Goal: Task Accomplishment & Management: Complete application form

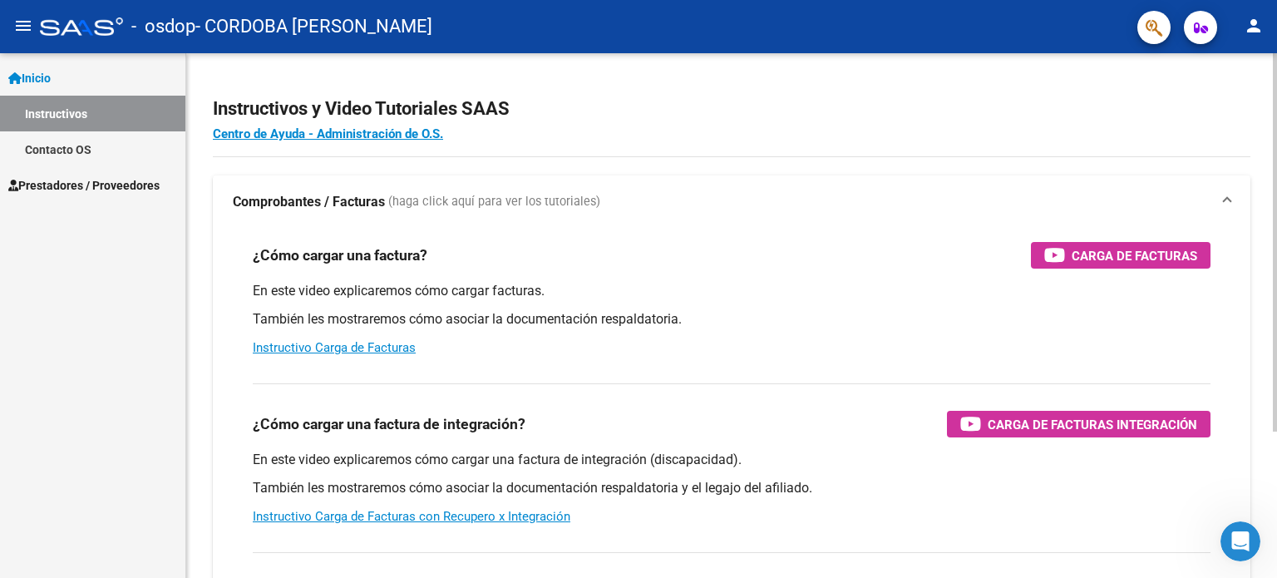
click at [849, 525] on div "¿Cómo cargar una factura de integración? Carga de Facturas Integración En este …" at bounding box center [732, 454] width 998 height 169
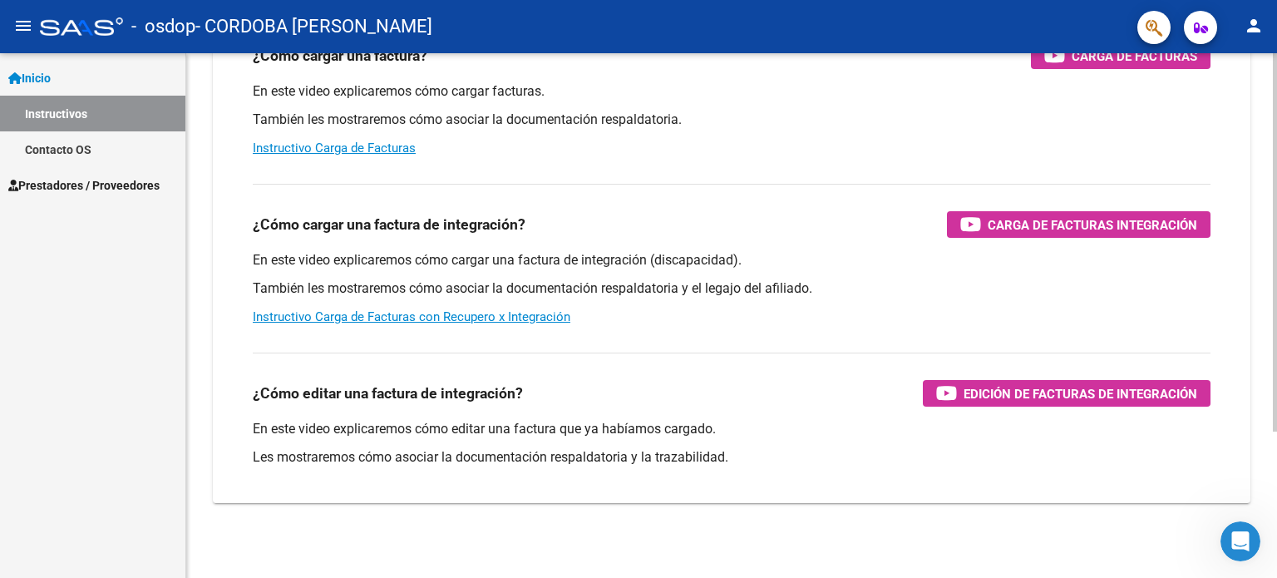
scroll to position [204, 0]
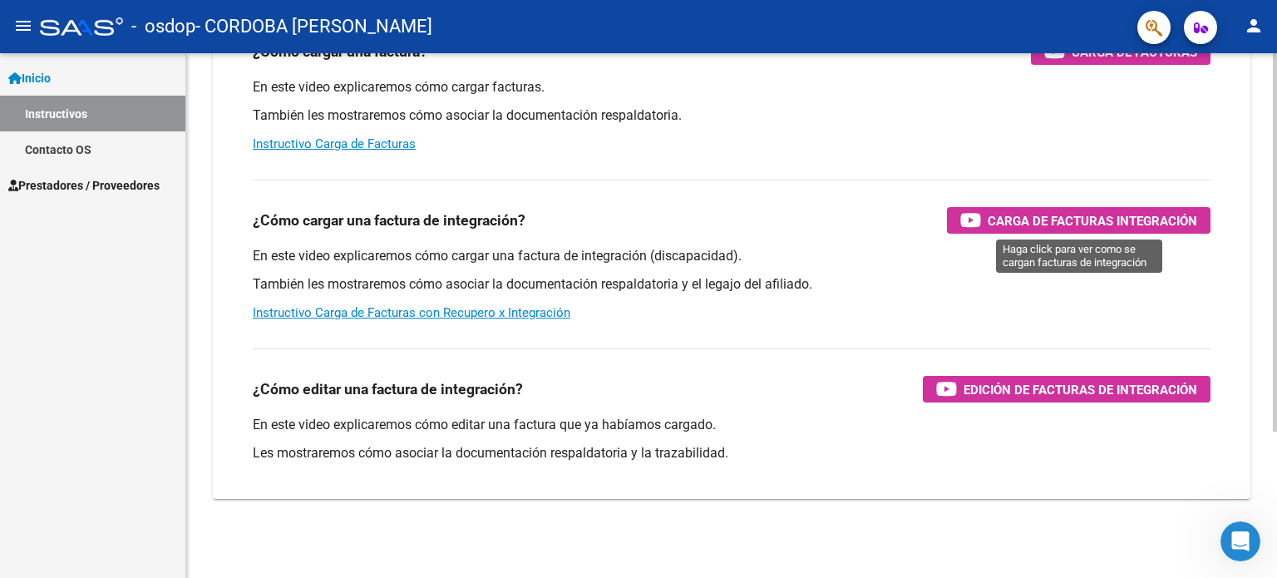
click at [1032, 224] on span "Carga de Facturas Integración" at bounding box center [1093, 220] width 210 height 21
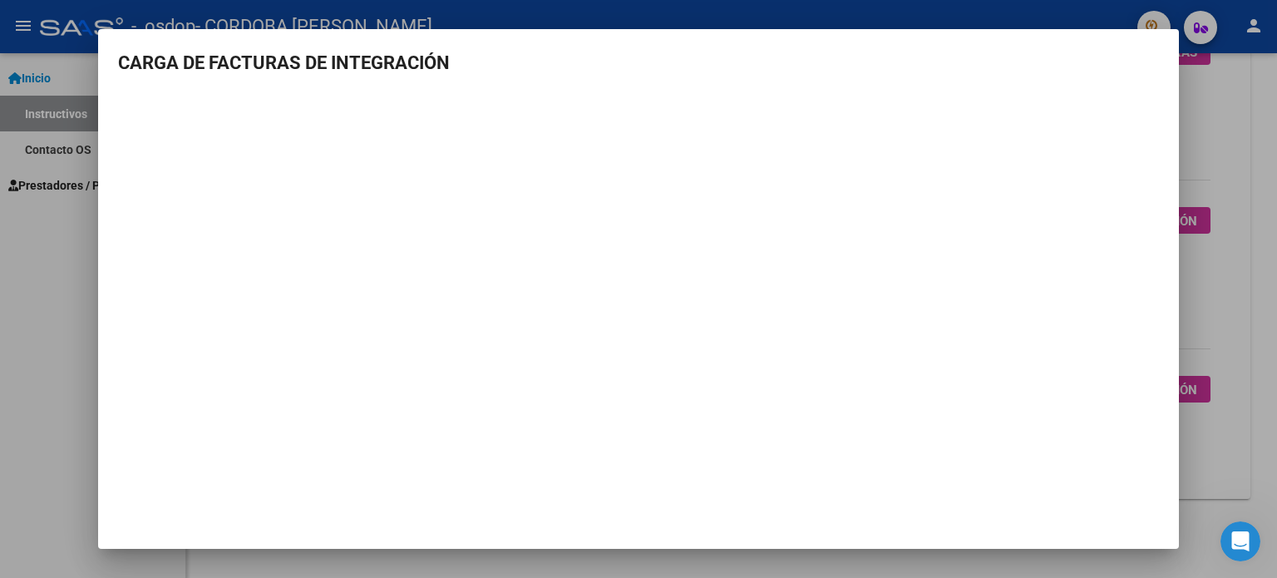
click at [1154, 81] on mat-dialog-content "CARGA DE FACTURAS DE INTEGRACIÓN" at bounding box center [638, 259] width 1081 height 421
drag, startPoint x: 1155, startPoint y: 48, endPoint x: 1126, endPoint y: 99, distance: 58.5
click at [1133, 92] on mat-dialog-content "CARGA DE FACTURAS DE INTEGRACIÓN" at bounding box center [638, 259] width 1081 height 421
click at [46, 259] on div at bounding box center [638, 289] width 1277 height 578
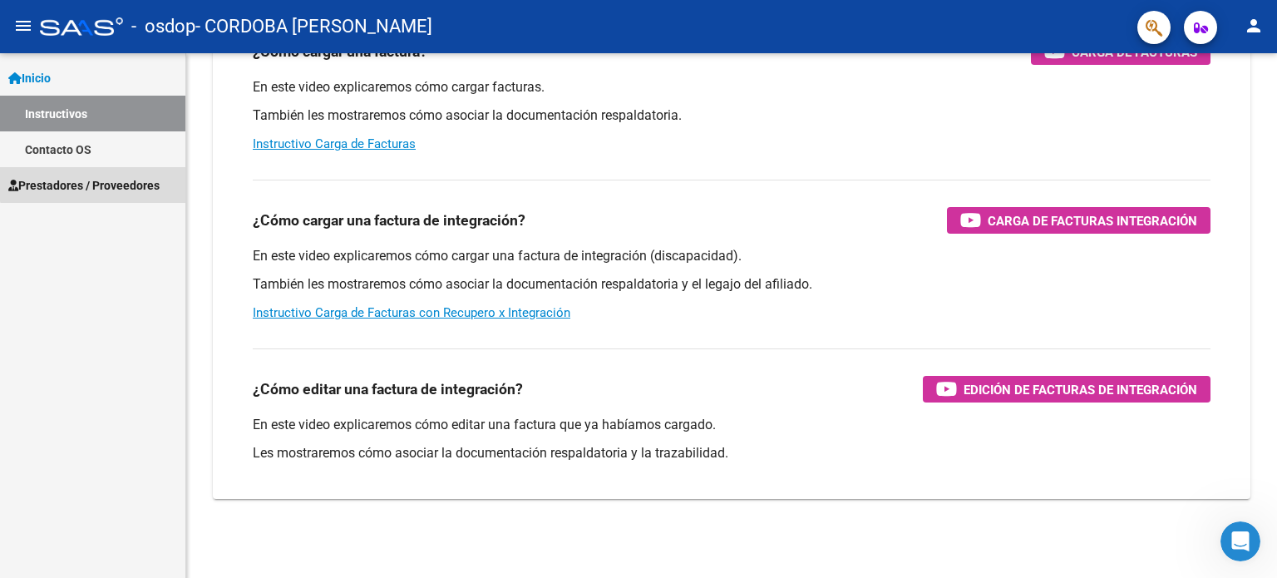
click at [104, 176] on span "Prestadores / Proveedores" at bounding box center [83, 185] width 151 height 18
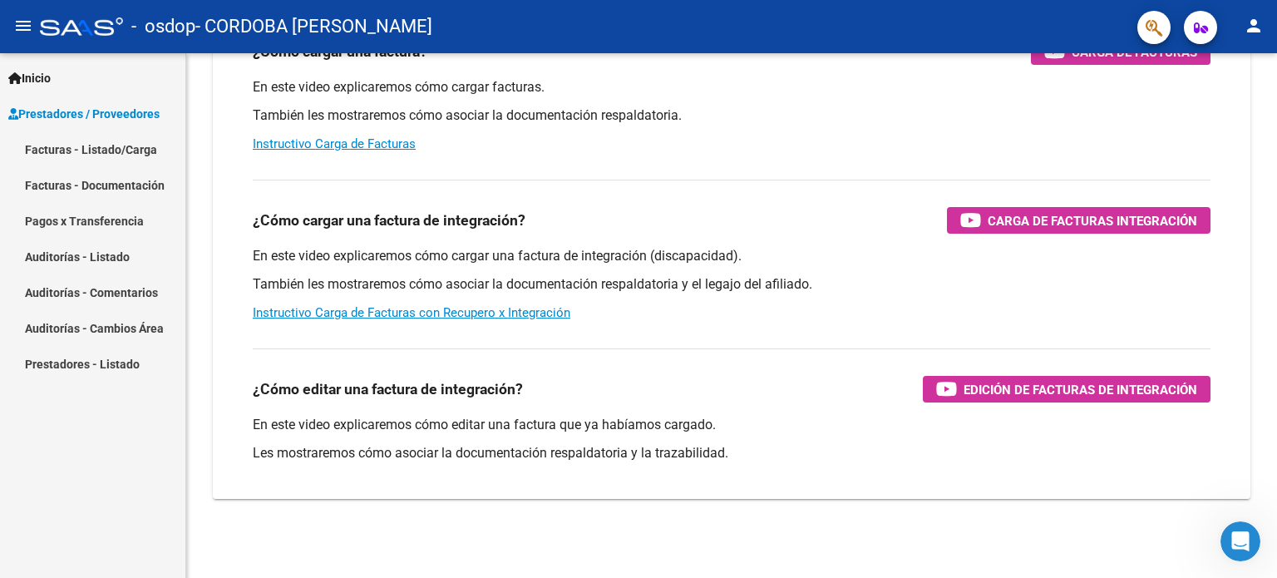
click at [119, 113] on span "Prestadores / Proveedores" at bounding box center [83, 114] width 151 height 18
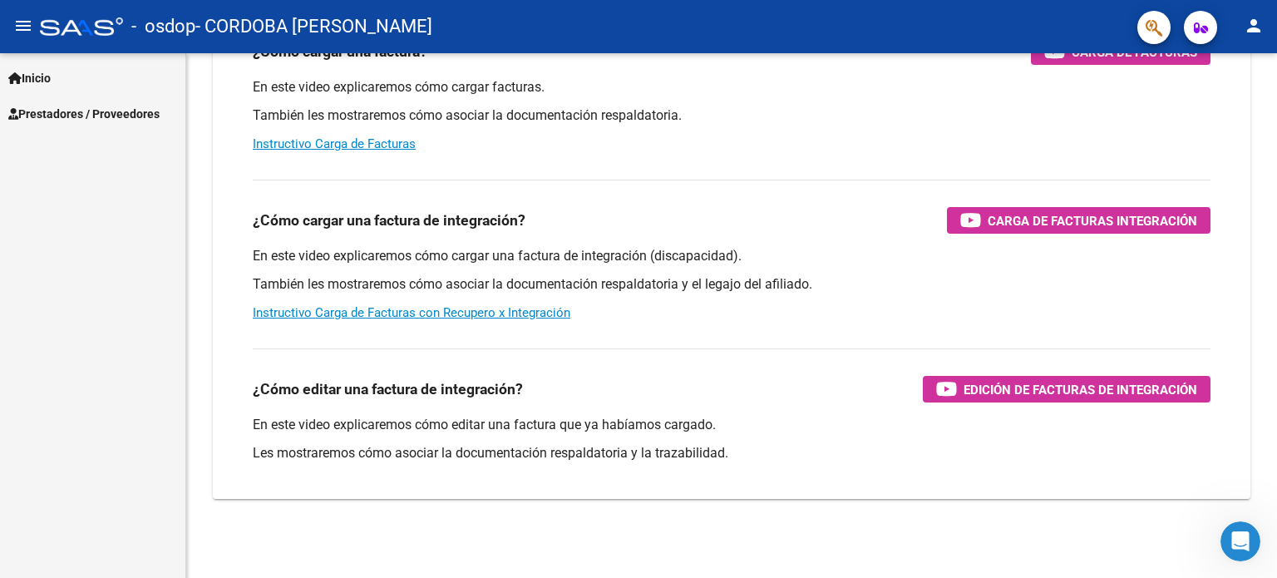
click at [119, 113] on span "Prestadores / Proveedores" at bounding box center [83, 114] width 151 height 18
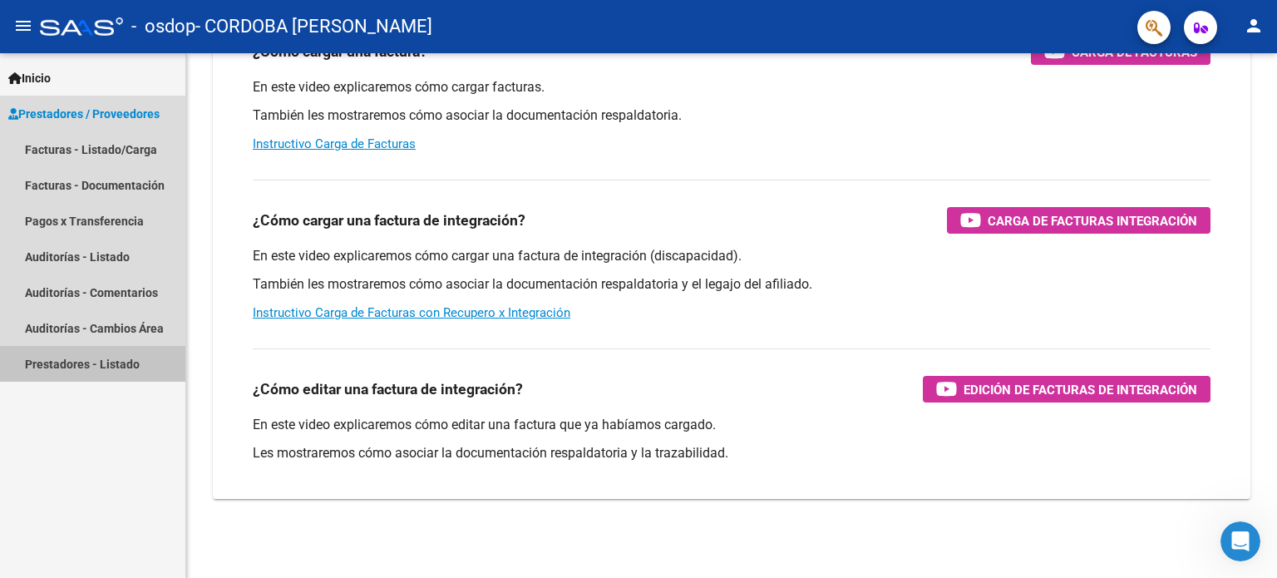
click at [75, 359] on link "Prestadores - Listado" at bounding box center [92, 364] width 185 height 36
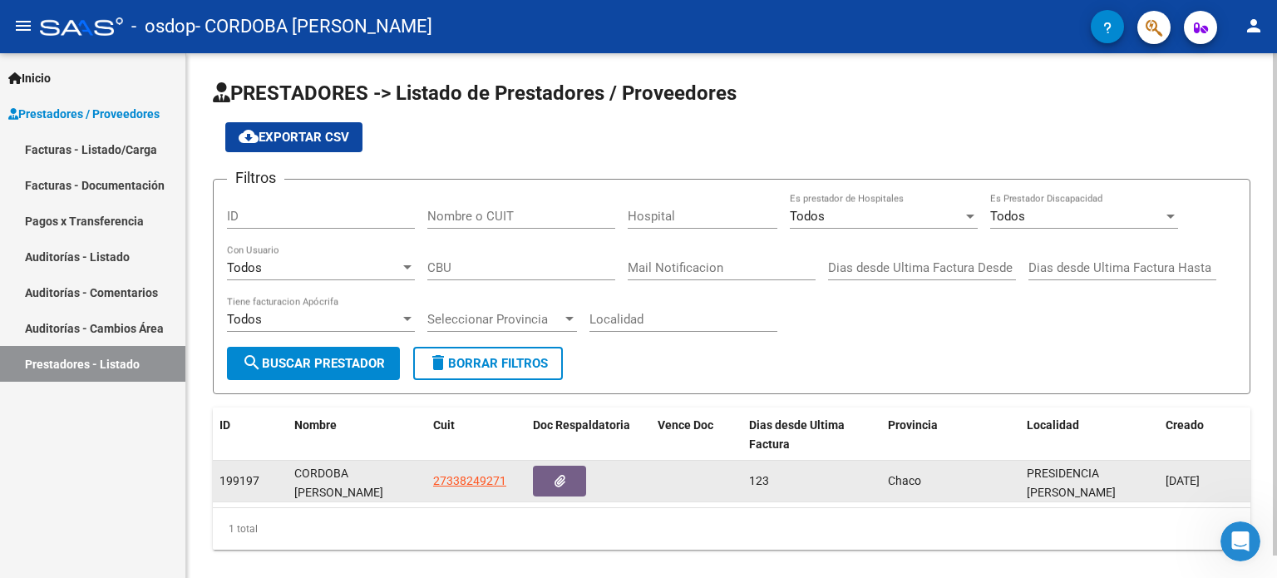
scroll to position [22, 0]
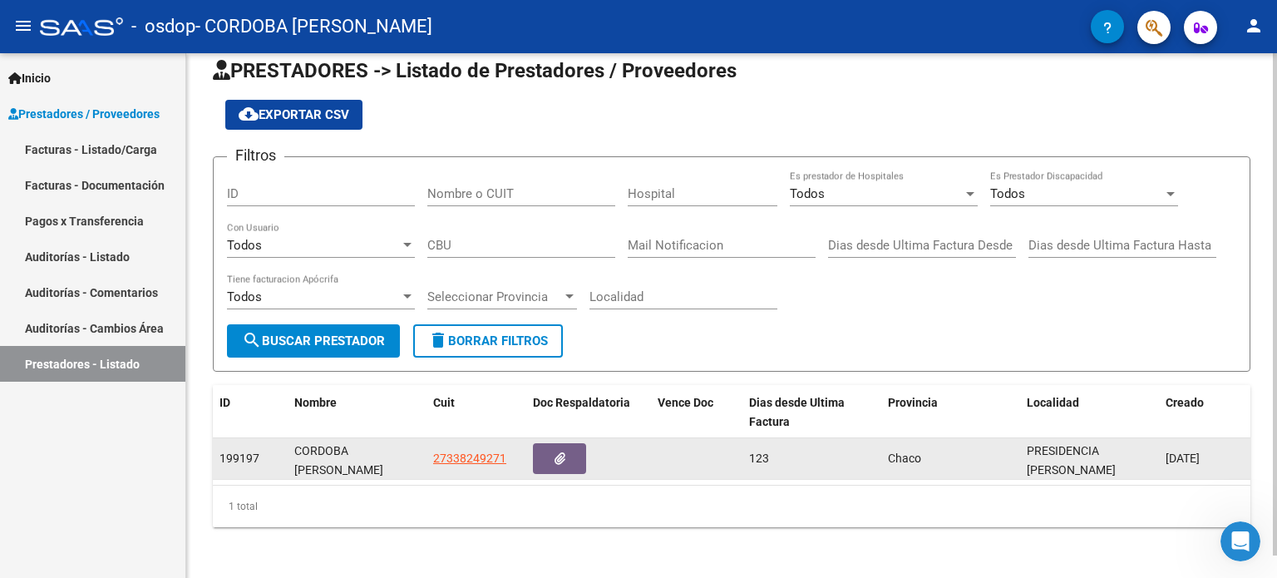
click at [343, 457] on div "CORDOBA [PERSON_NAME]" at bounding box center [357, 458] width 126 height 35
click at [303, 456] on div "CORDOBA [PERSON_NAME]" at bounding box center [357, 458] width 126 height 35
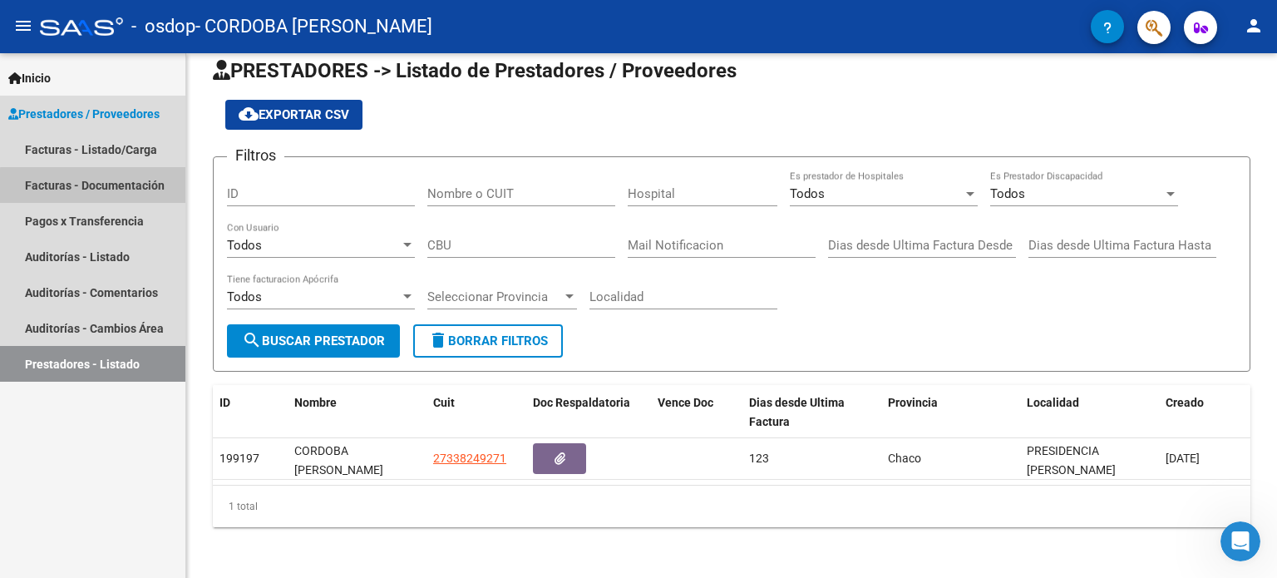
click at [116, 187] on link "Facturas - Documentación" at bounding box center [92, 185] width 185 height 36
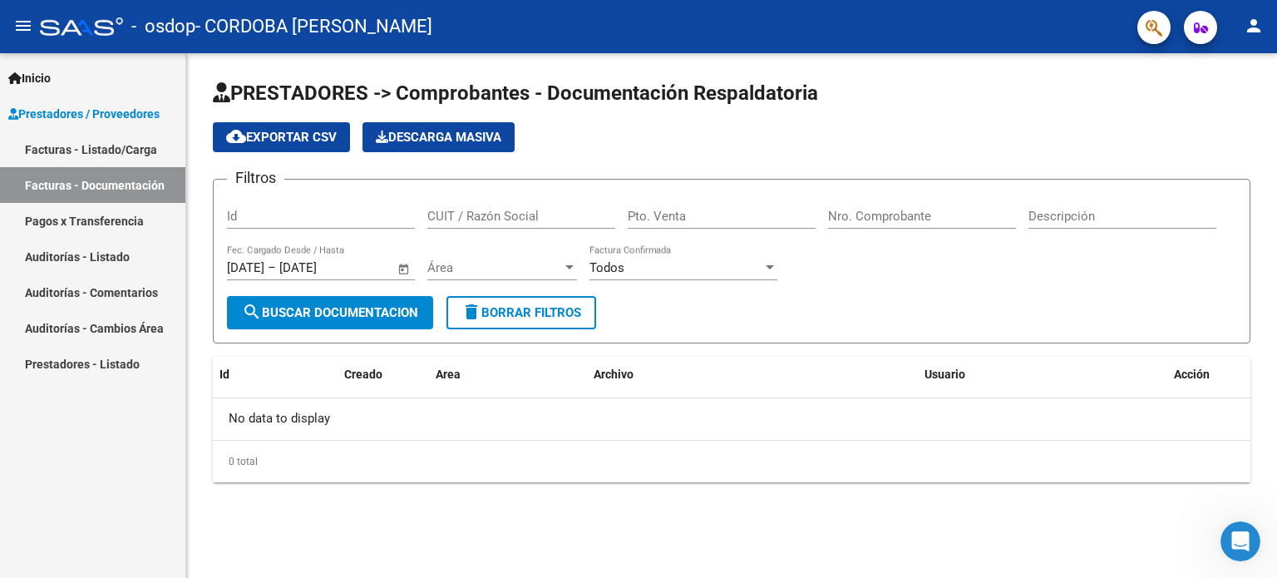
click at [126, 146] on link "Facturas - Listado/Carga" at bounding box center [92, 149] width 185 height 36
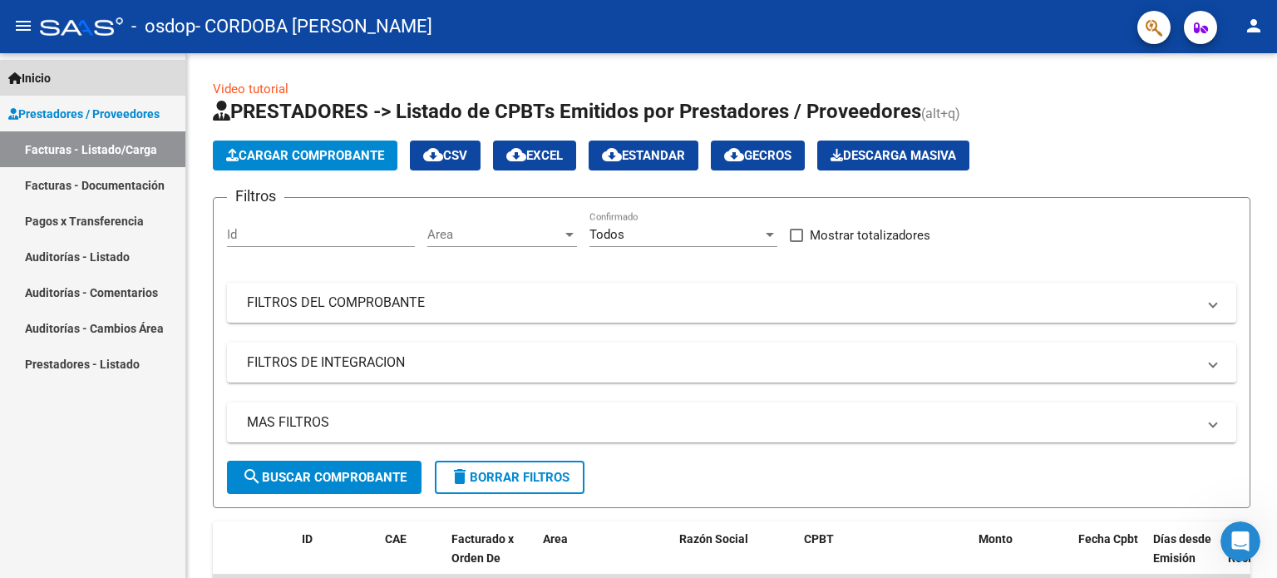
click at [49, 76] on span "Inicio" at bounding box center [29, 78] width 42 height 18
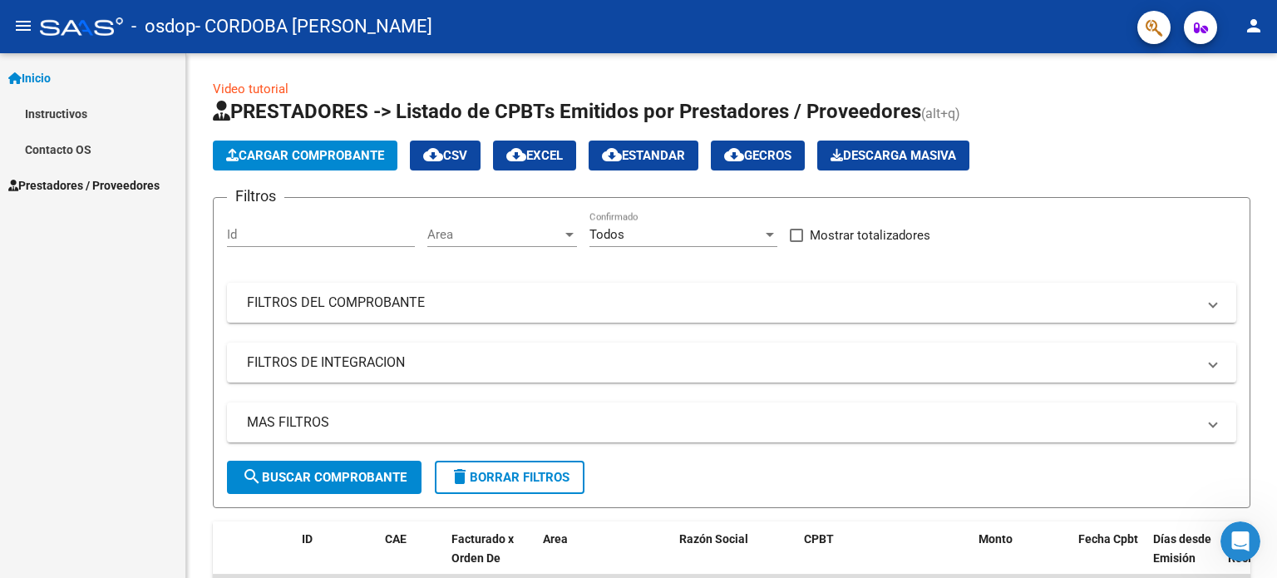
click at [69, 121] on link "Instructivos" at bounding box center [92, 114] width 185 height 36
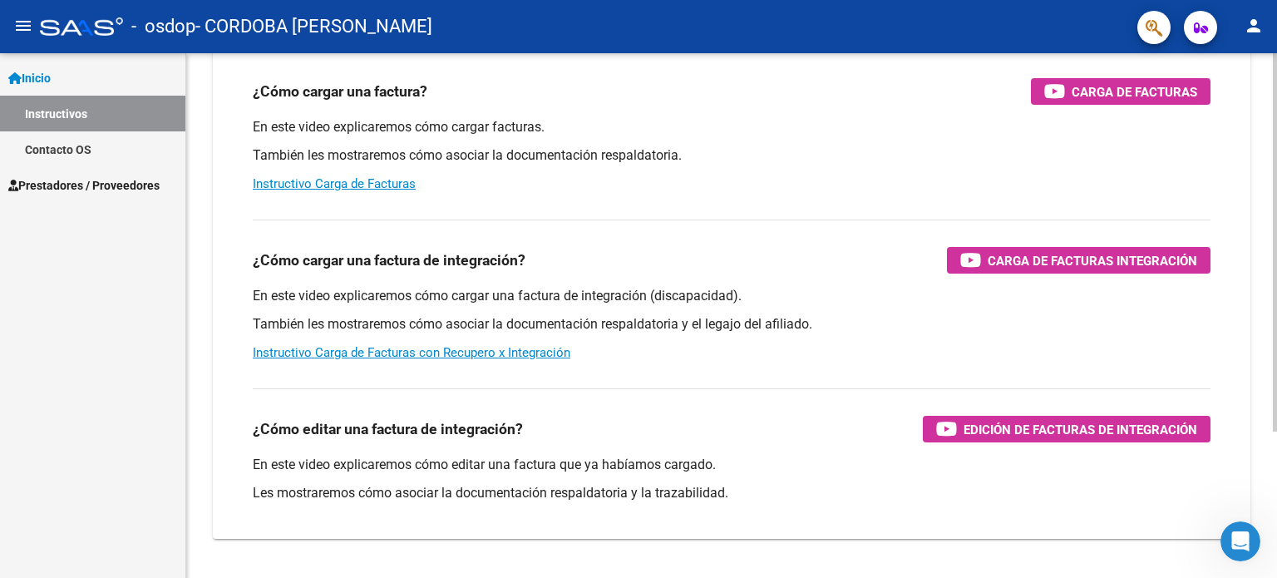
scroll to position [166, 0]
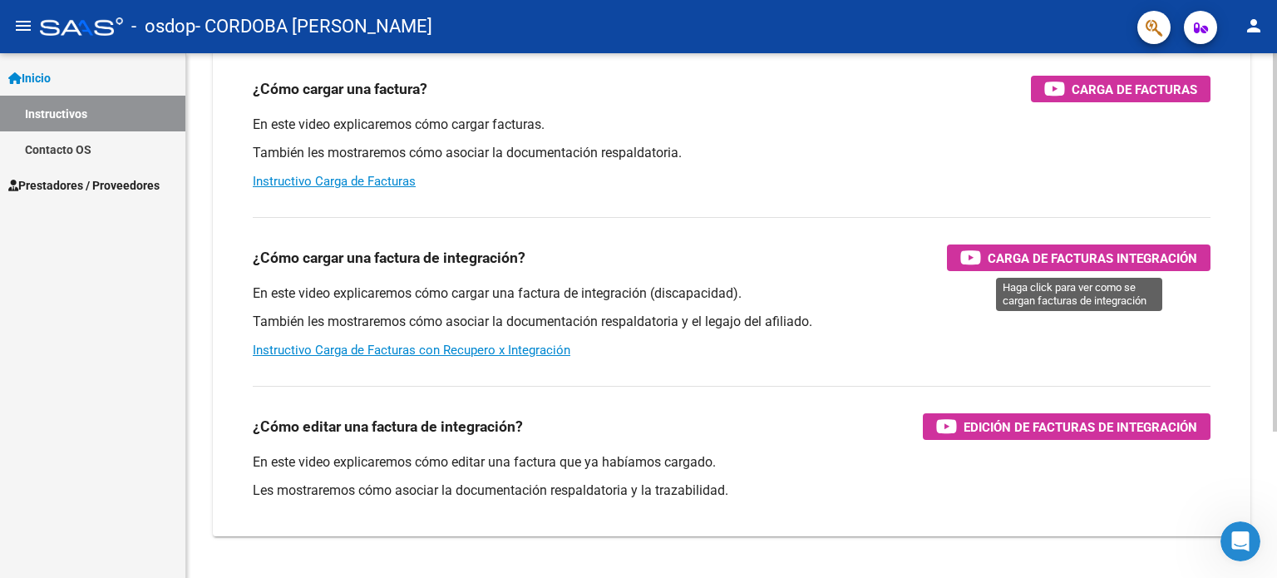
click at [1031, 263] on span "Carga de Facturas Integración" at bounding box center [1093, 258] width 210 height 21
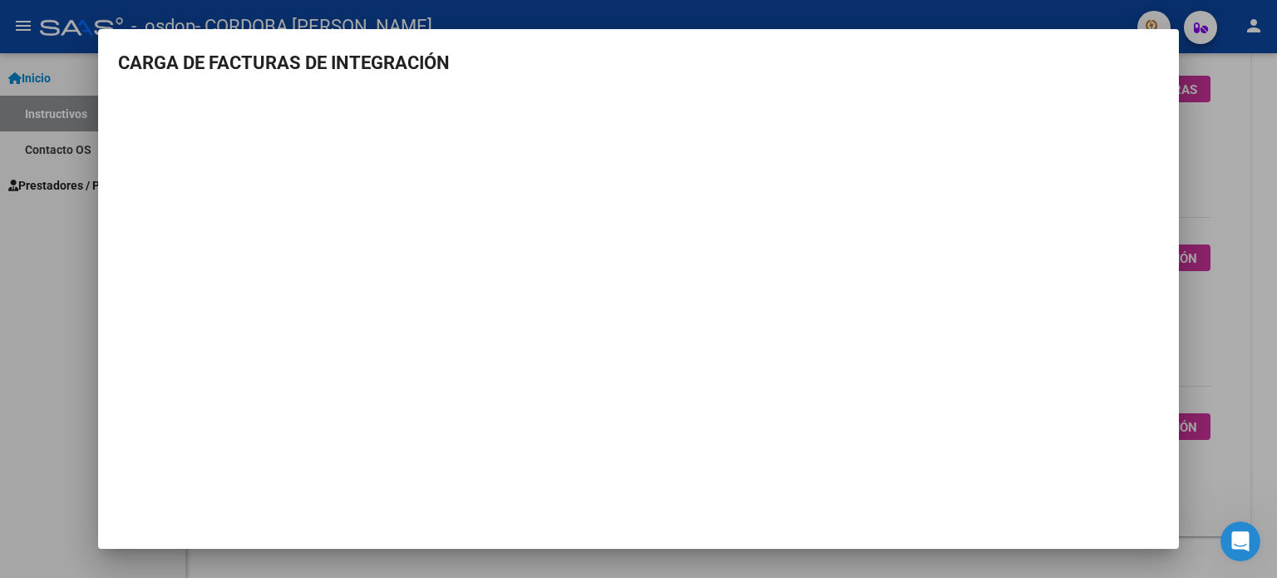
click at [75, 390] on div at bounding box center [638, 289] width 1277 height 578
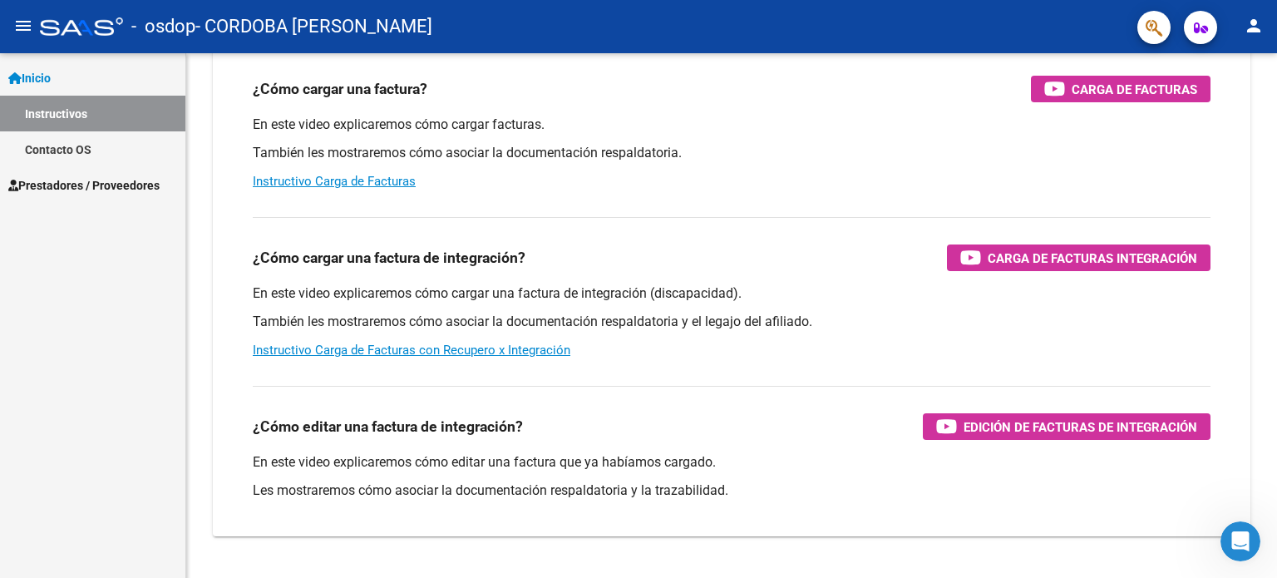
click at [81, 185] on span "Prestadores / Proveedores" at bounding box center [83, 185] width 151 height 18
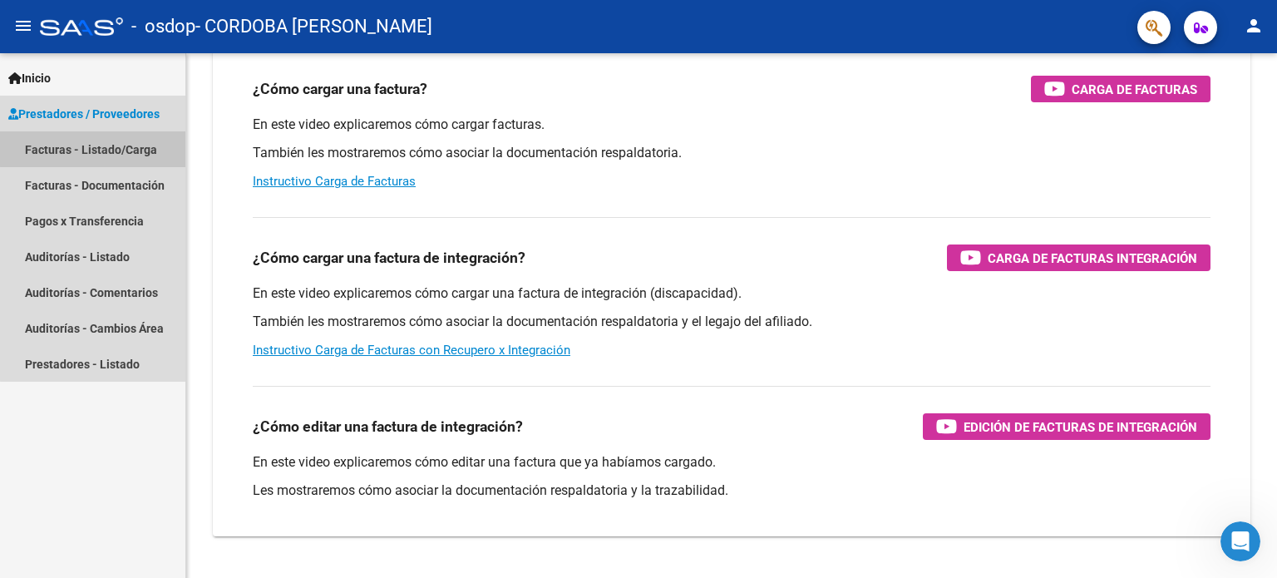
click at [126, 147] on link "Facturas - Listado/Carga" at bounding box center [92, 149] width 185 height 36
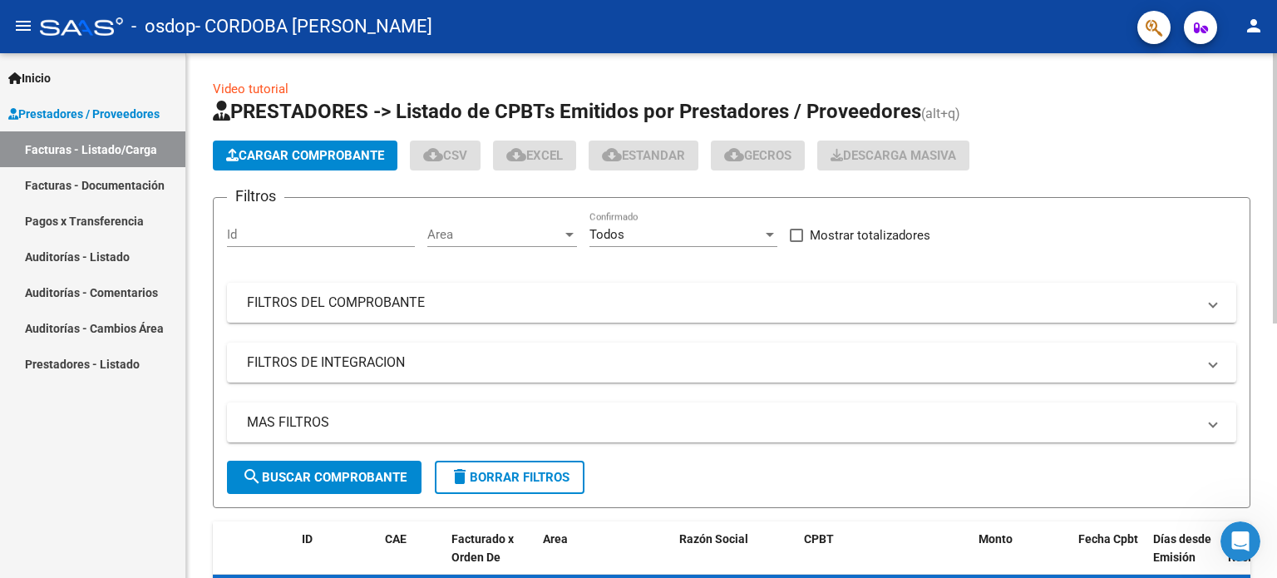
click at [245, 154] on span "Cargar Comprobante" at bounding box center [305, 155] width 158 height 15
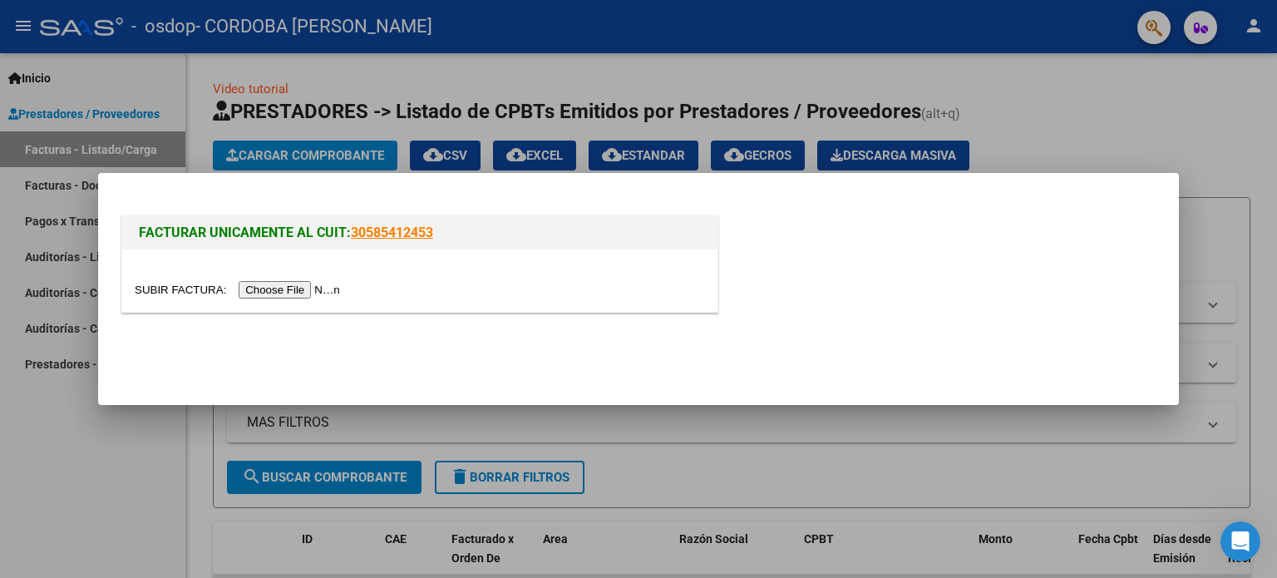
click at [274, 292] on input "file" at bounding box center [240, 289] width 210 height 17
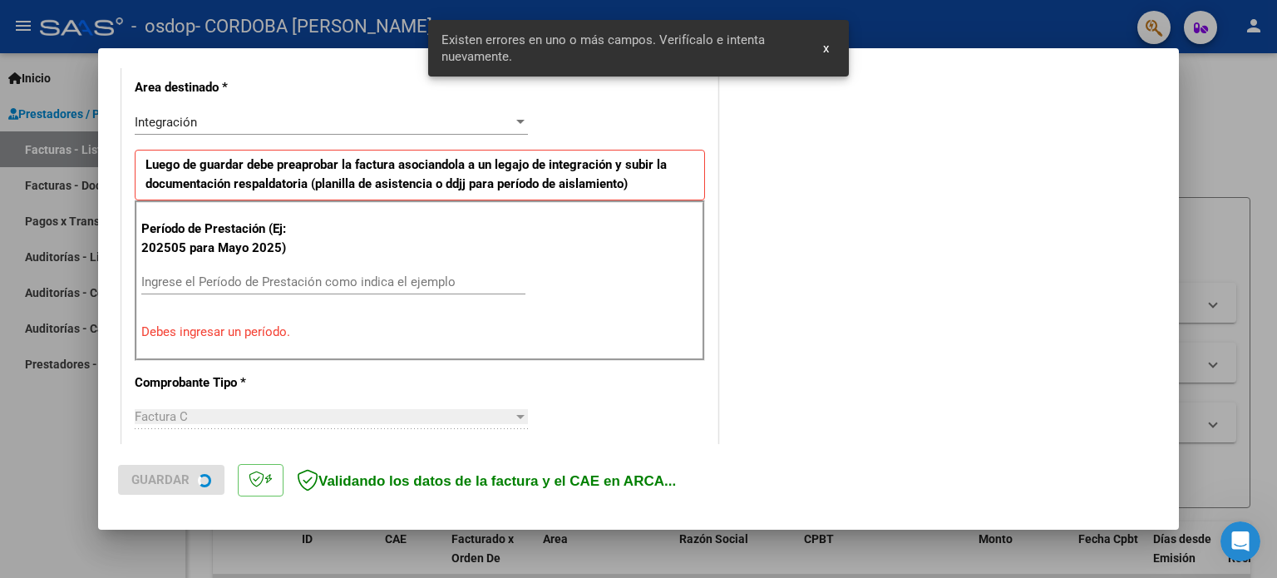
scroll to position [389, 0]
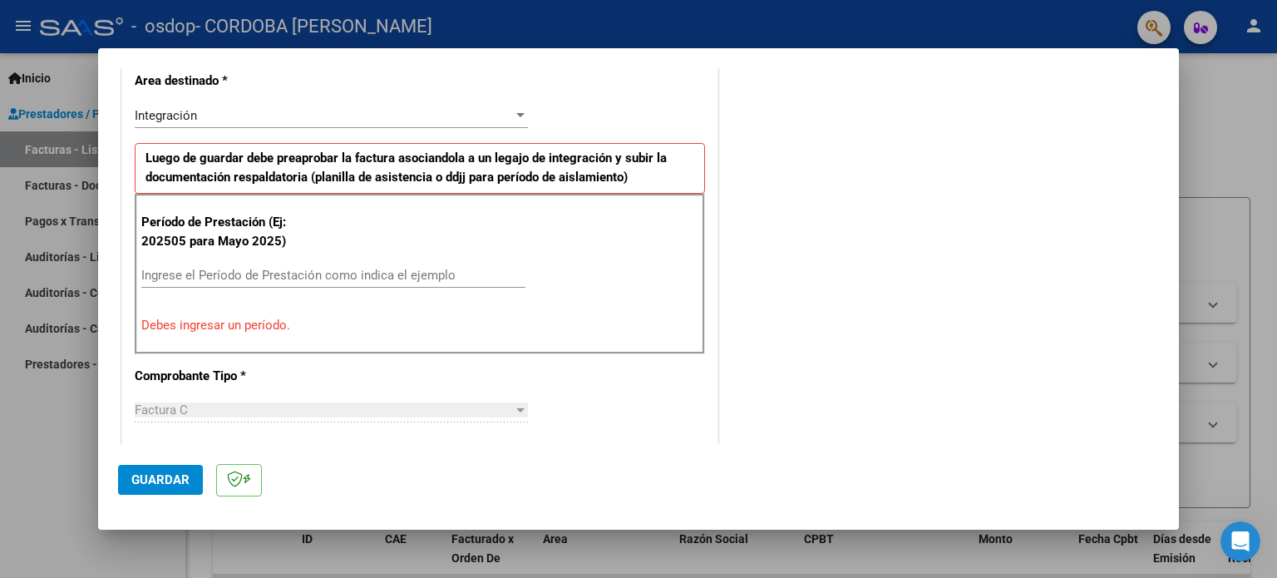
click at [259, 275] on input "Ingrese el Período de Prestación como indica el ejemplo" at bounding box center [333, 275] width 384 height 15
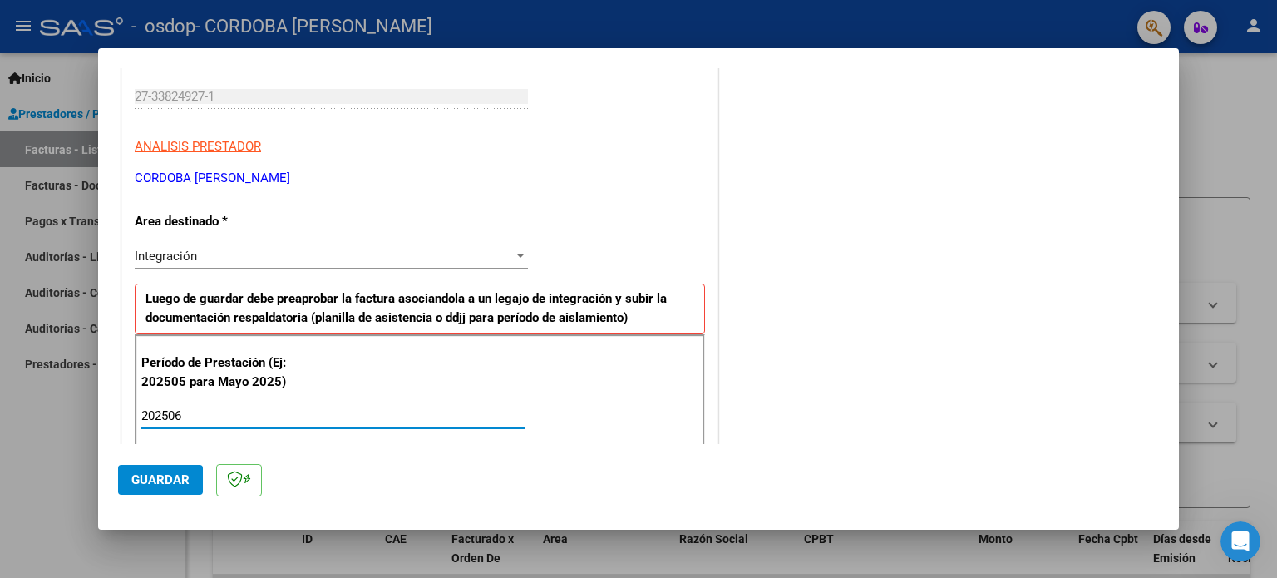
scroll to position [249, 0]
type input "202506"
click at [301, 248] on div "Integración" at bounding box center [324, 255] width 378 height 15
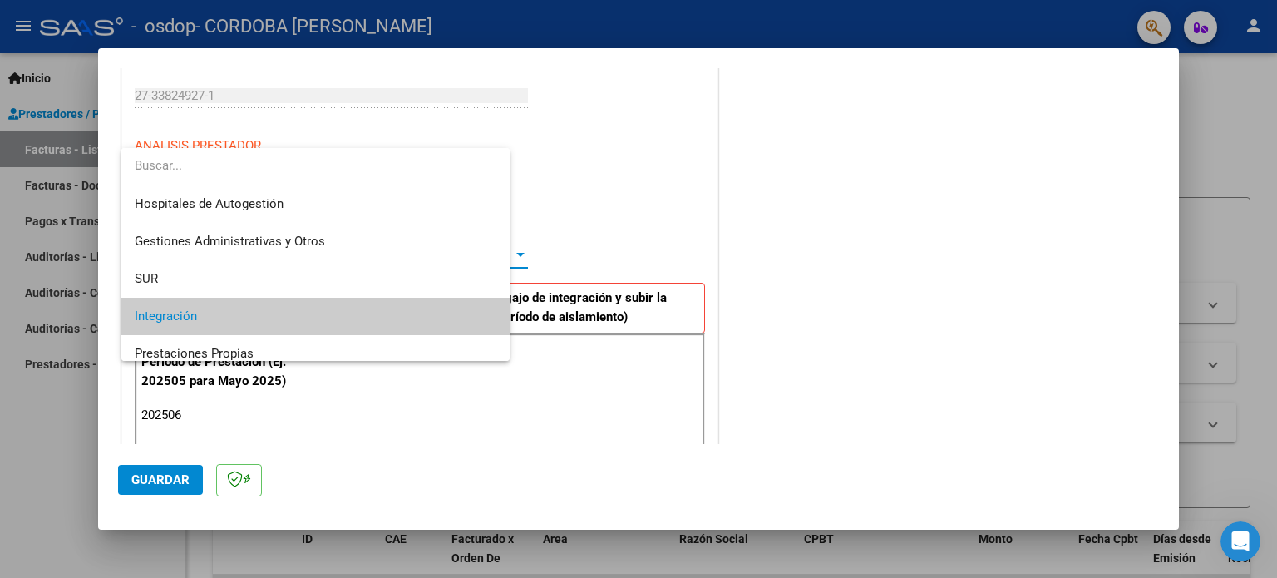
scroll to position [62, 0]
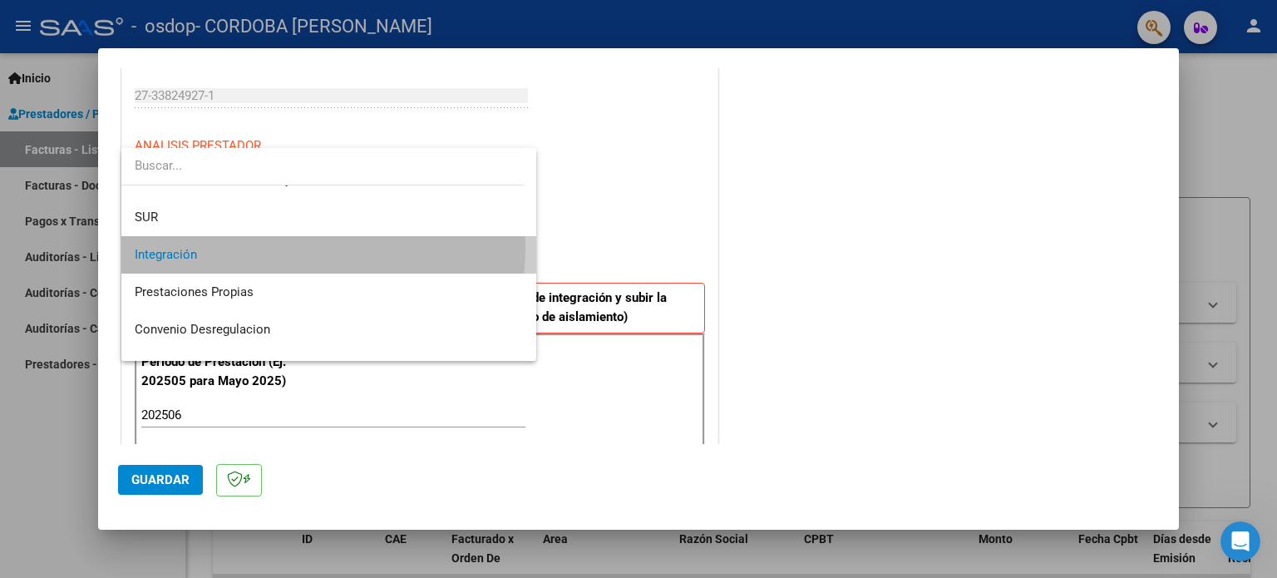
click at [301, 247] on span "Integración" at bounding box center [329, 254] width 389 height 37
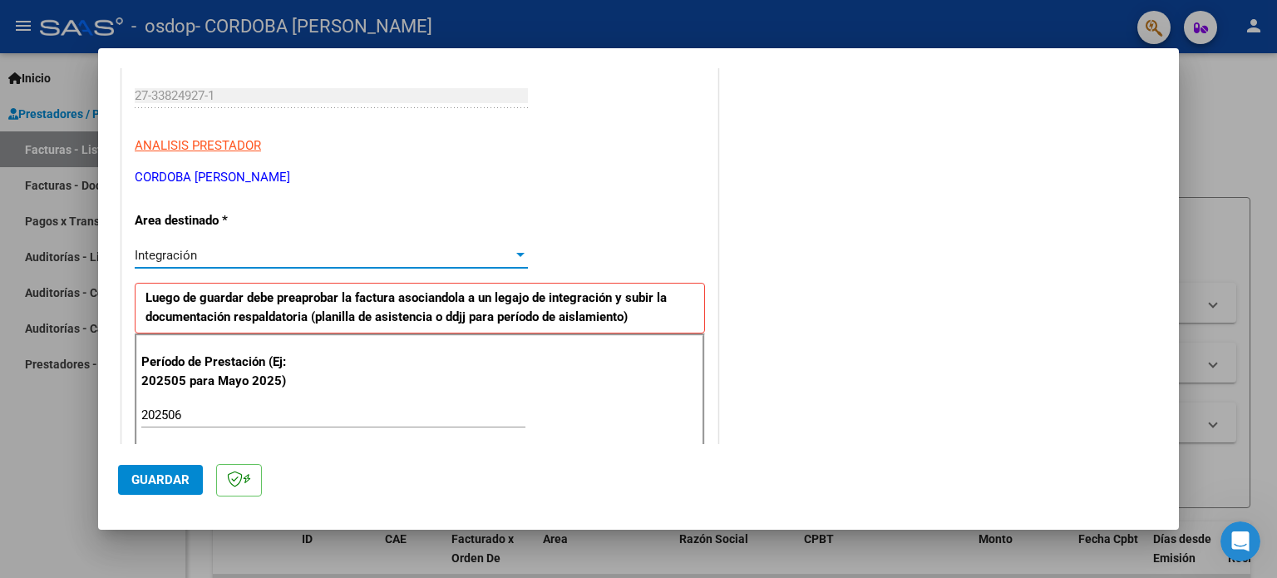
click at [301, 248] on div "Integración" at bounding box center [324, 255] width 378 height 15
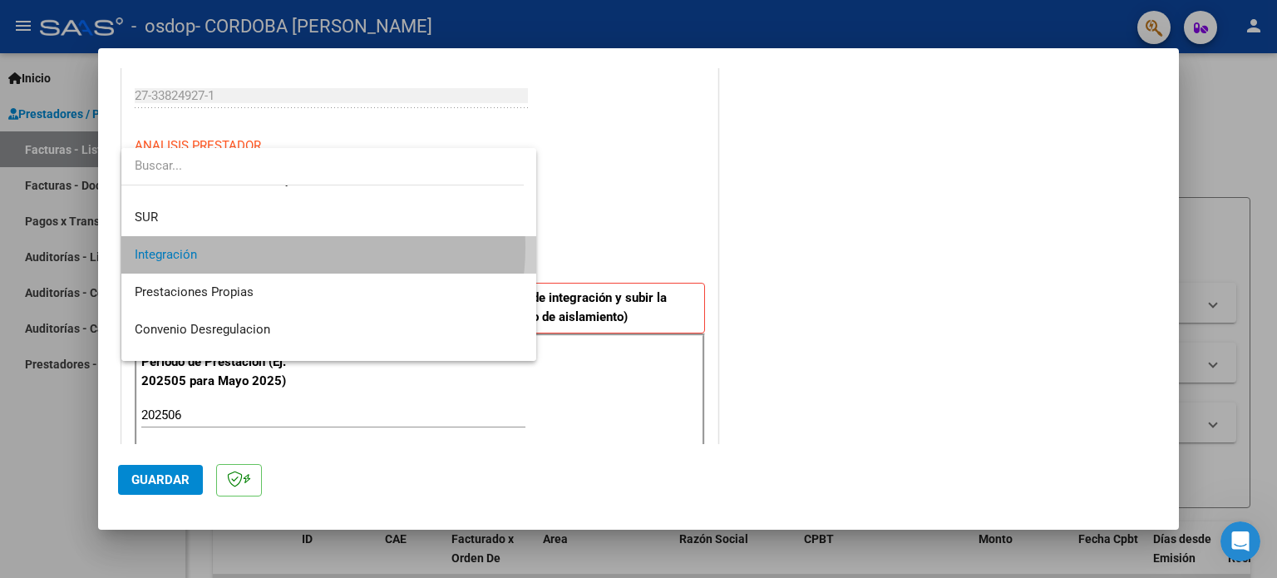
click at [301, 247] on span "Integración" at bounding box center [329, 254] width 389 height 37
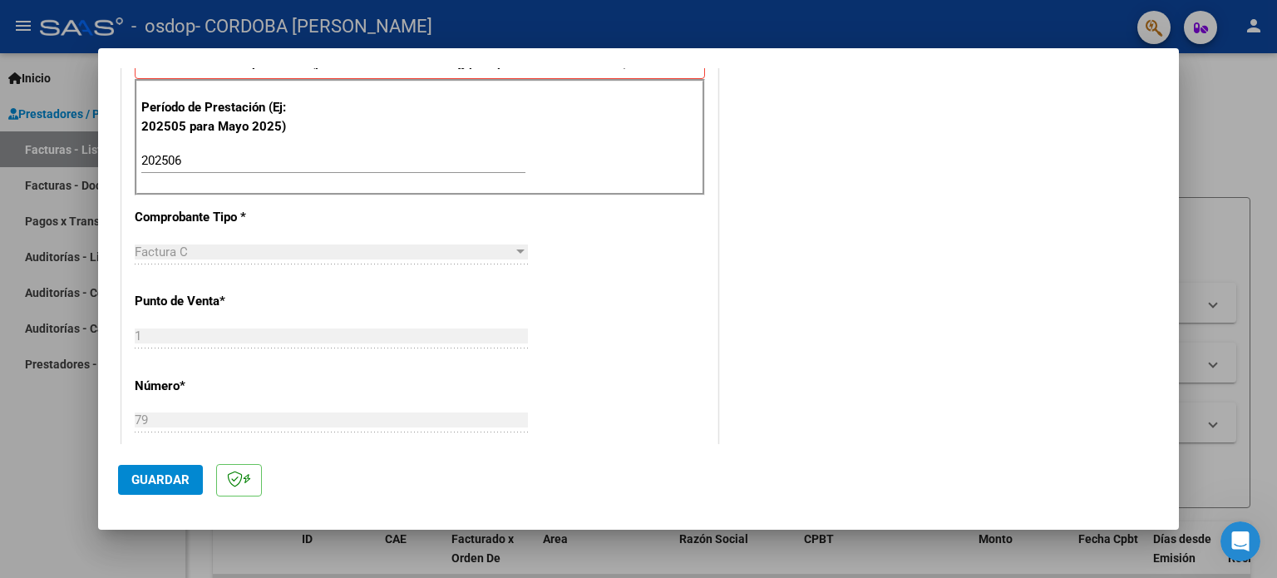
scroll to position [582, 0]
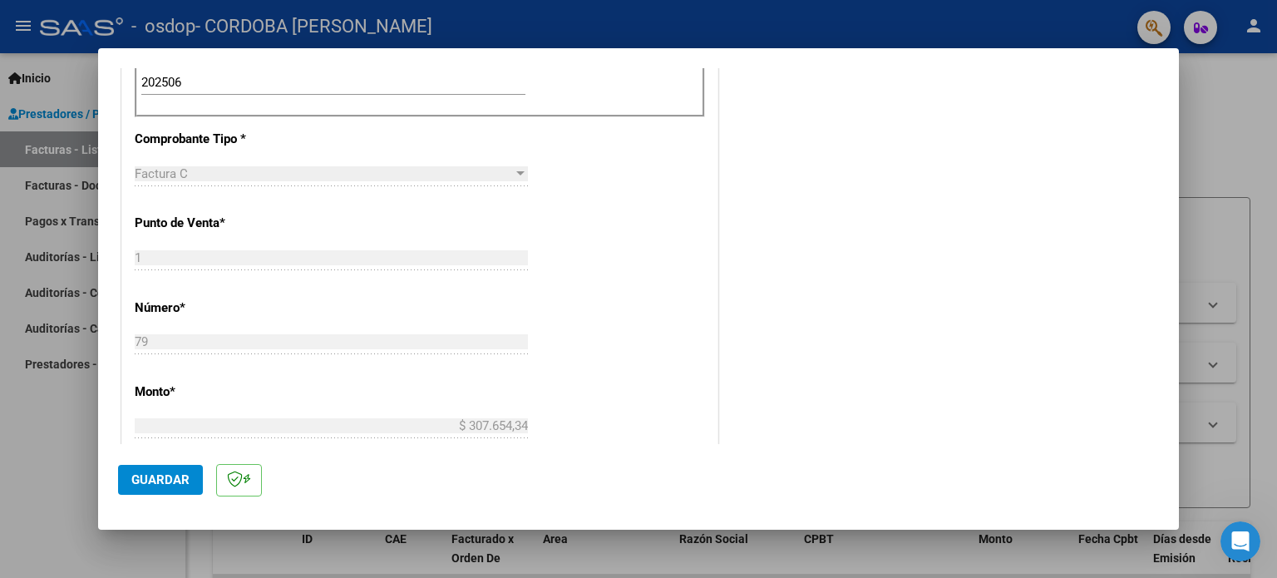
click at [328, 173] on div "Factura C" at bounding box center [324, 173] width 378 height 15
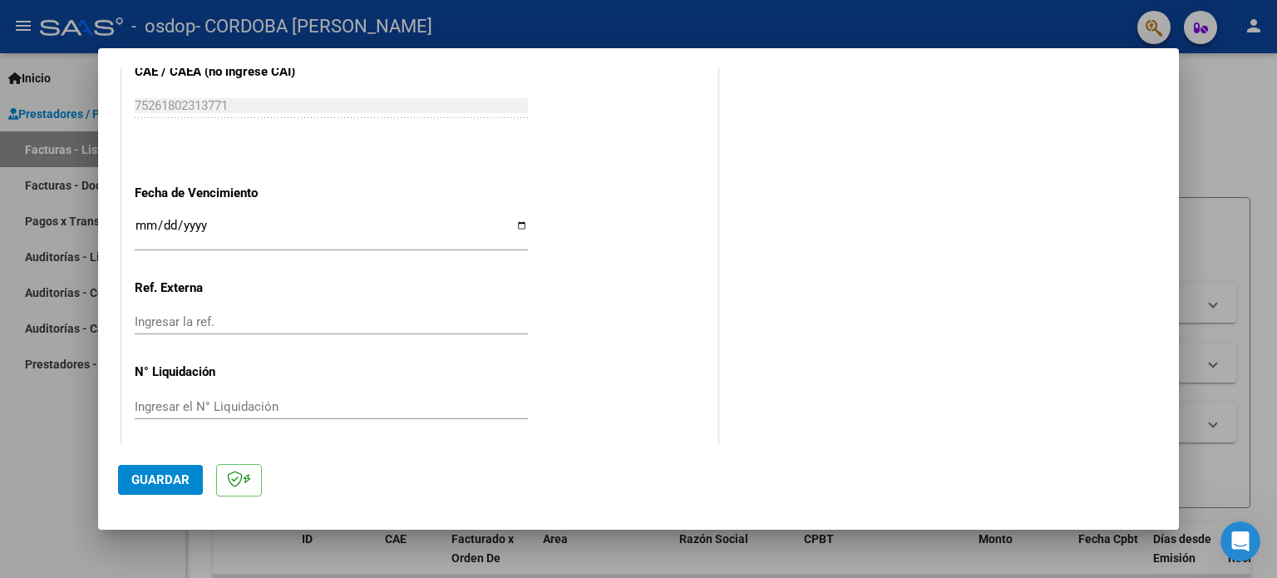
scroll to position [1085, 0]
click at [160, 480] on span "Guardar" at bounding box center [160, 479] width 58 height 15
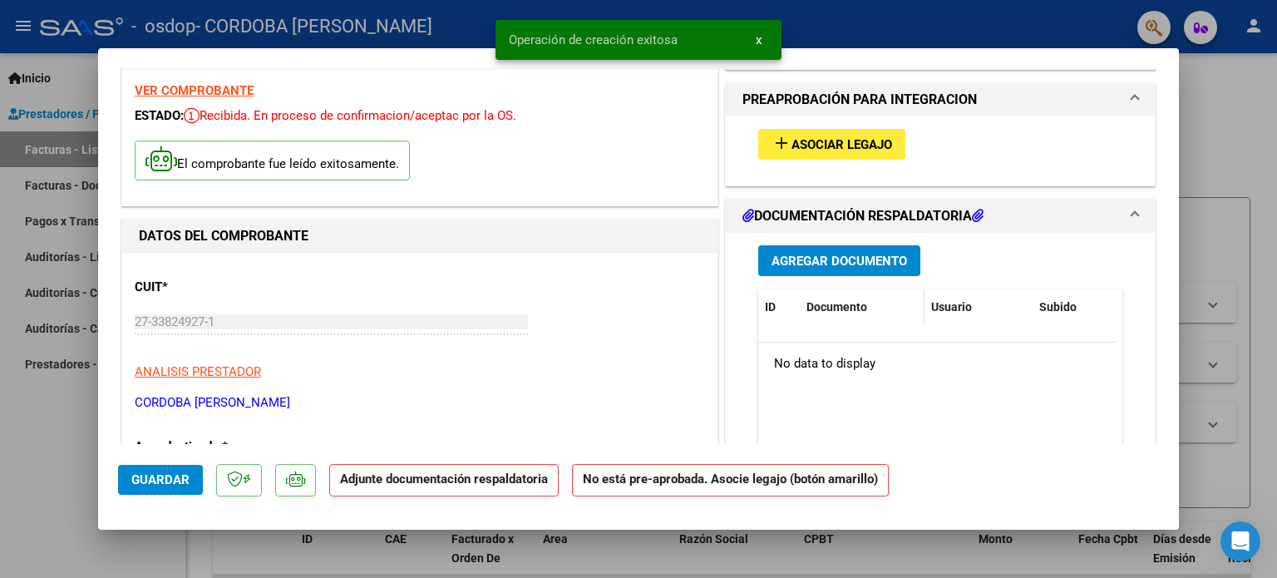
scroll to position [0, 0]
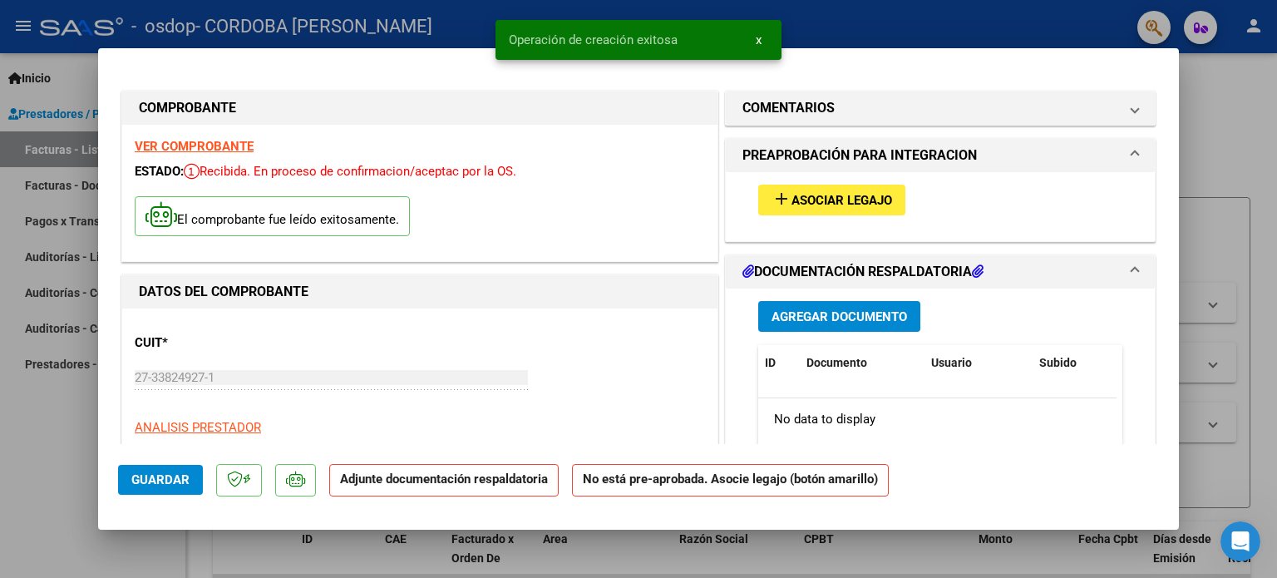
click at [836, 314] on span "Agregar Documento" at bounding box center [840, 316] width 136 height 15
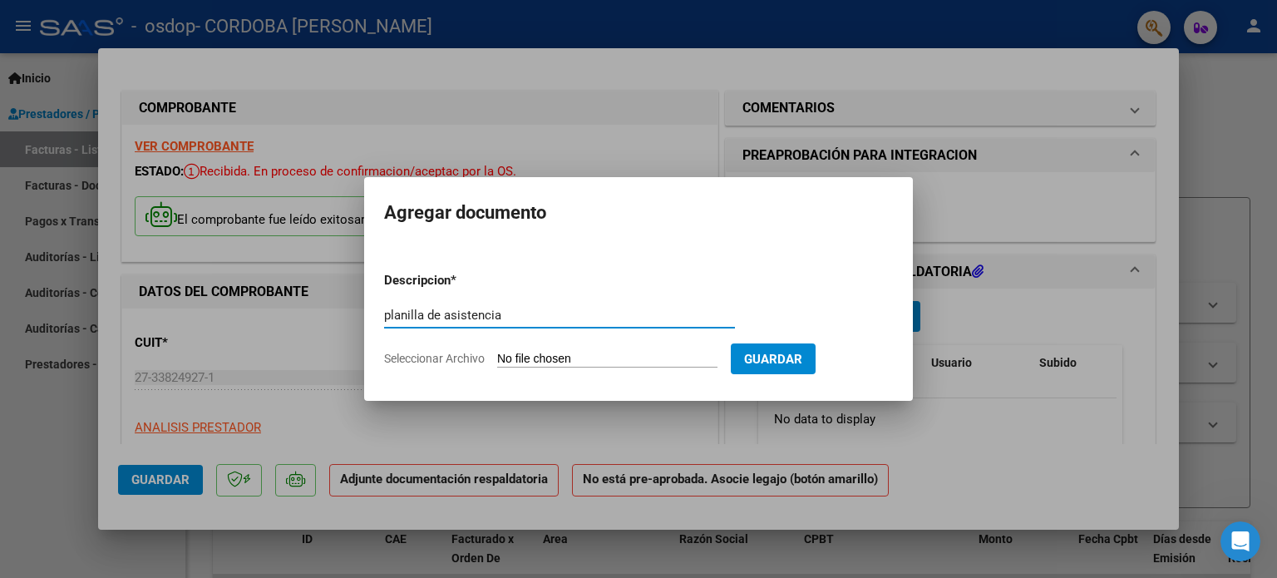
type input "planilla de asistencia"
click at [584, 353] on input "Seleccionar Archivo" at bounding box center [607, 360] width 220 height 16
type input "C:\fakepath\[DATE].pdf"
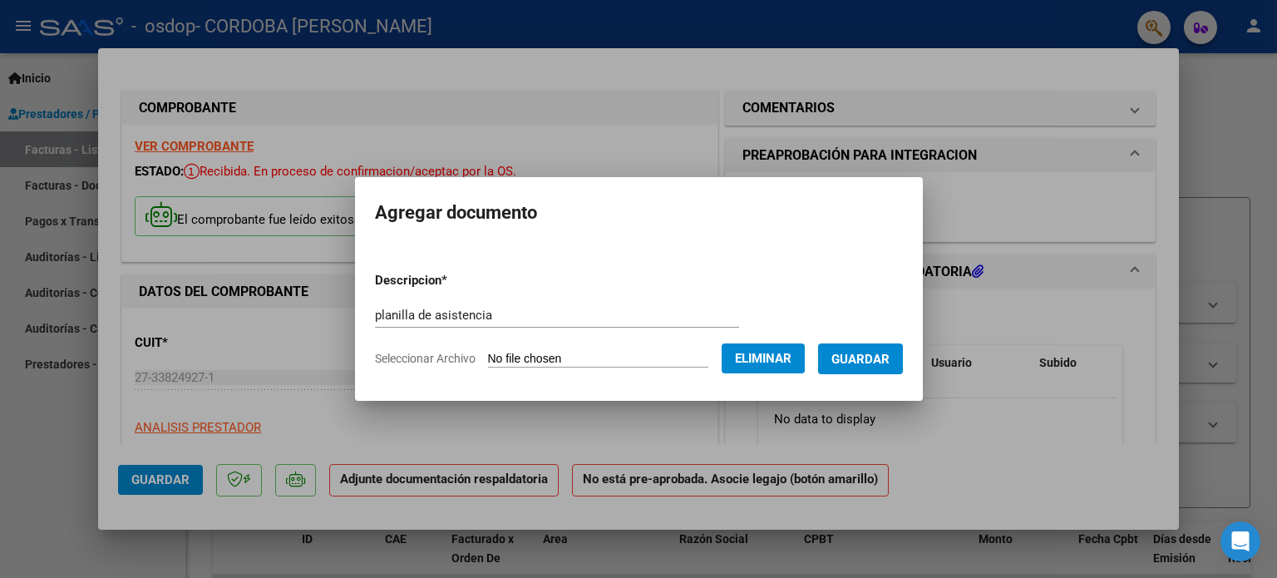
click at [878, 365] on span "Guardar" at bounding box center [860, 359] width 58 height 15
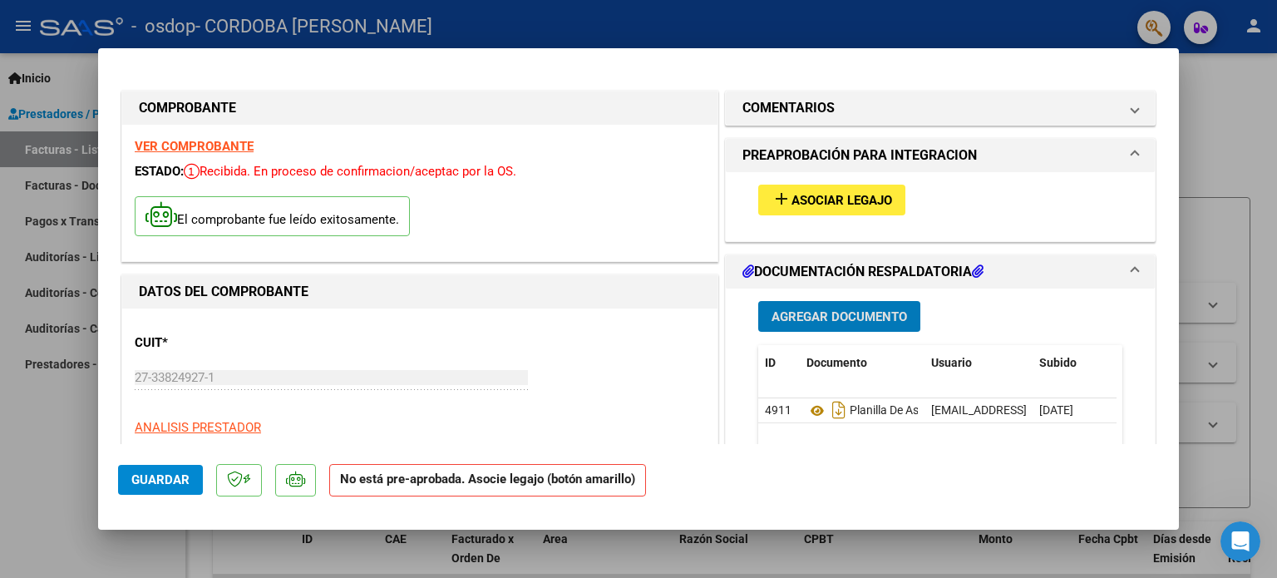
click at [162, 482] on span "Guardar" at bounding box center [160, 479] width 58 height 15
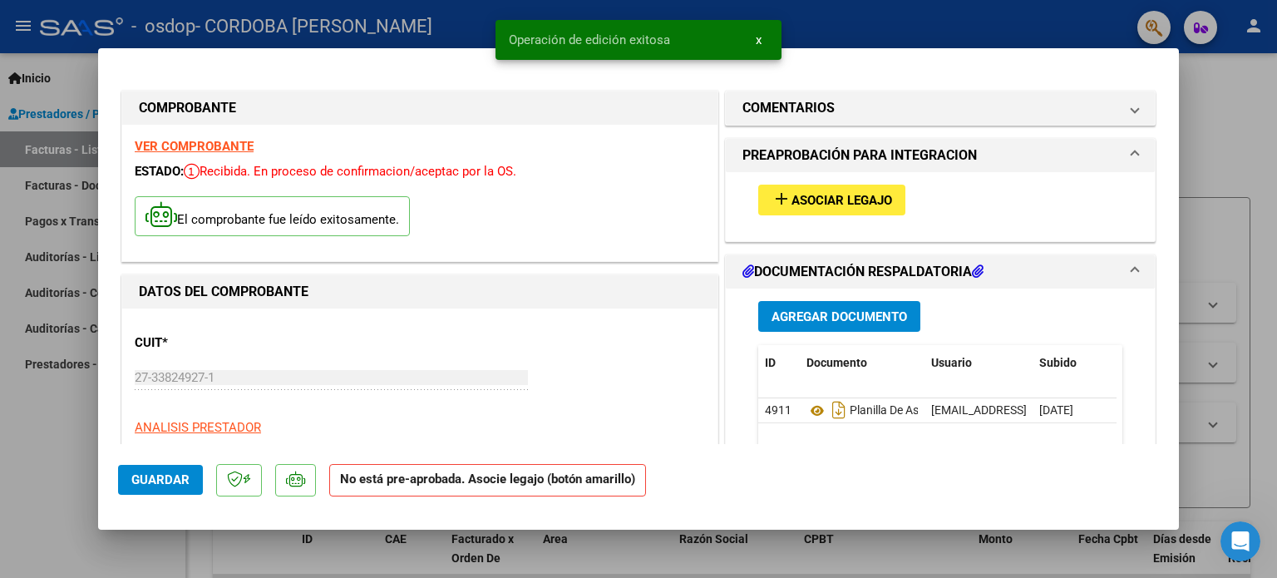
click at [757, 42] on span "x" at bounding box center [759, 39] width 6 height 15
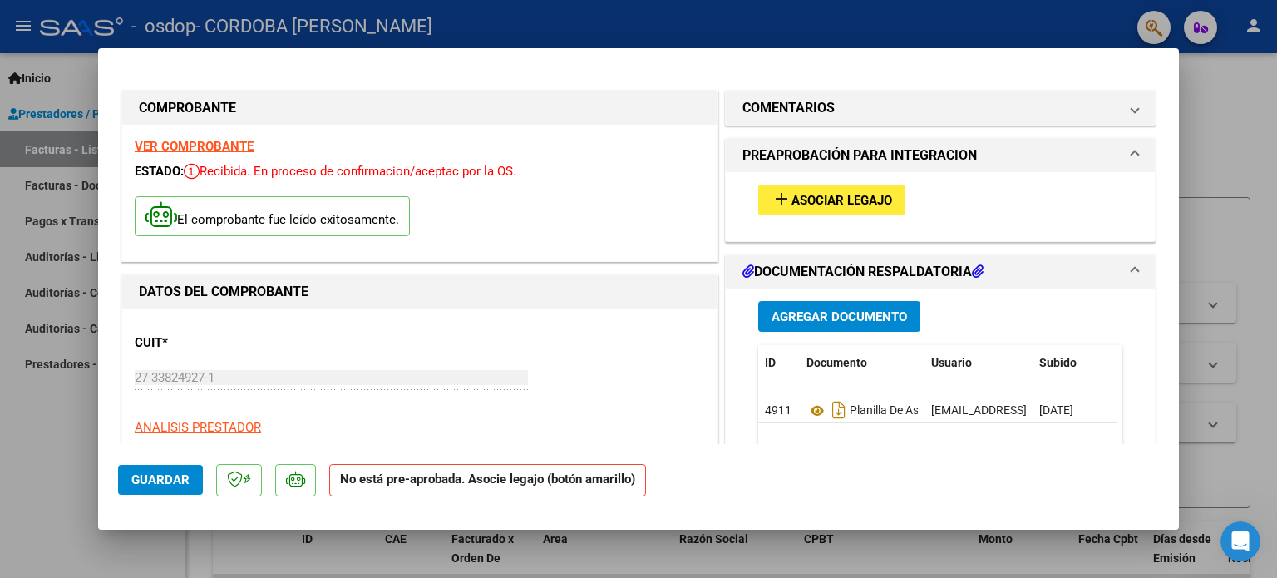
scroll to position [416, 0]
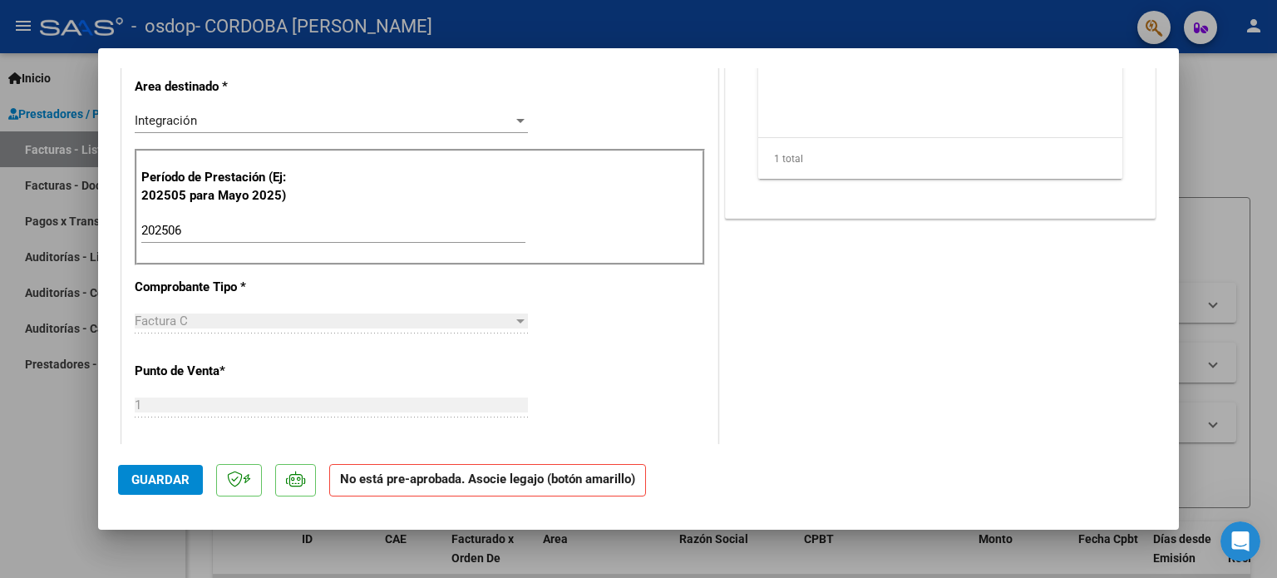
click at [82, 425] on div at bounding box center [638, 289] width 1277 height 578
type input "$ 0,00"
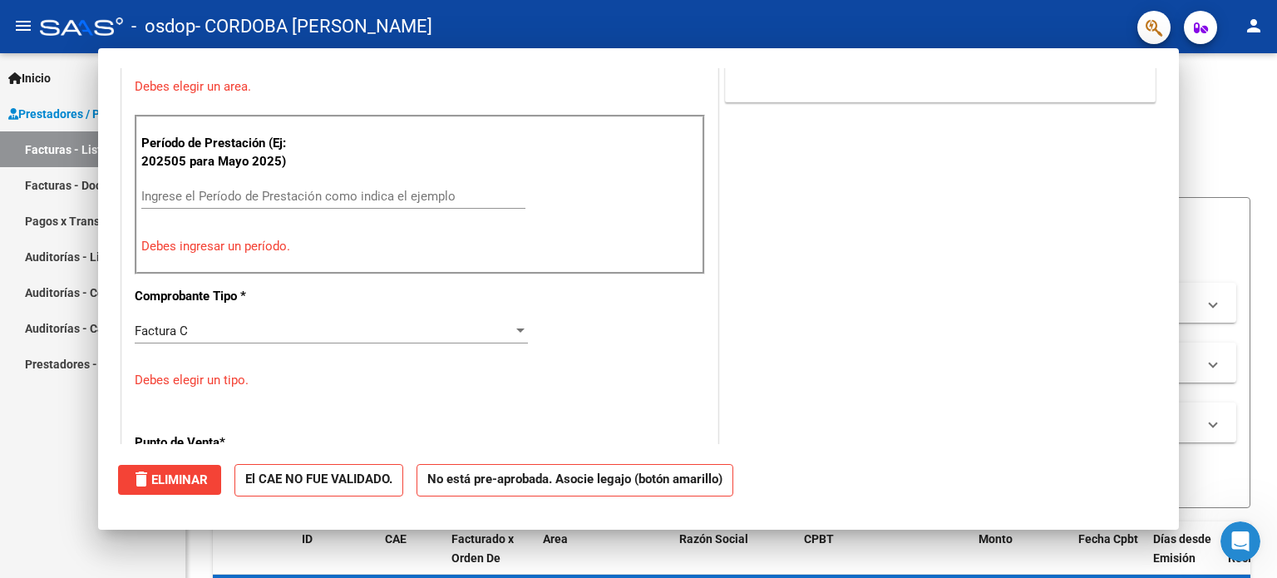
scroll to position [382, 0]
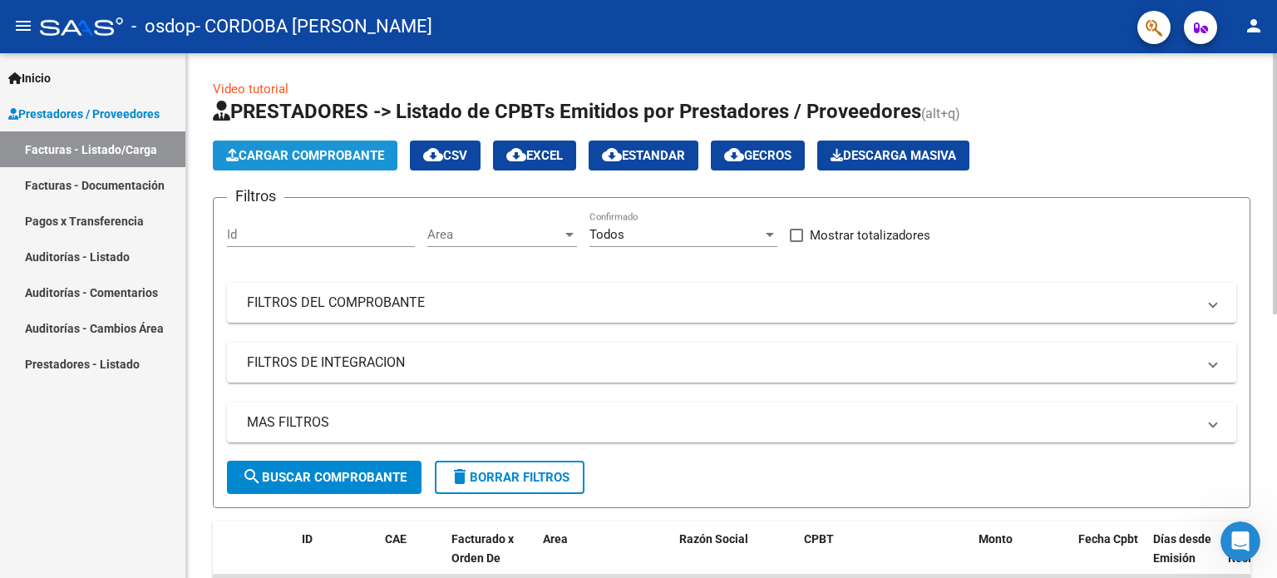
click at [298, 145] on button "Cargar Comprobante" at bounding box center [305, 156] width 185 height 30
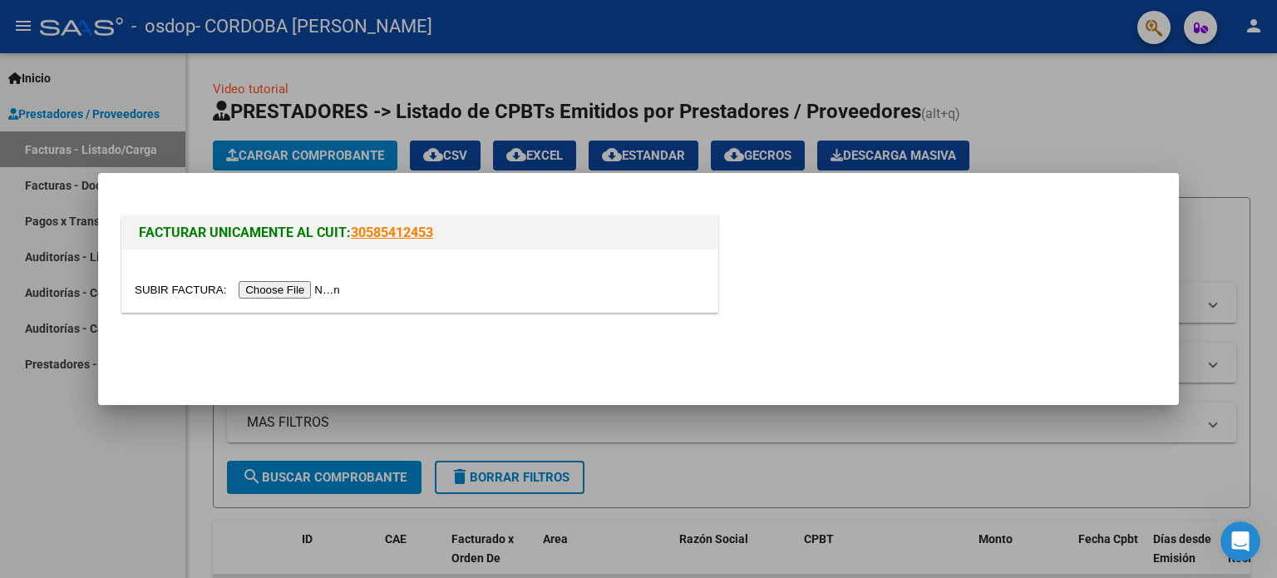
click at [311, 295] on input "file" at bounding box center [240, 289] width 210 height 17
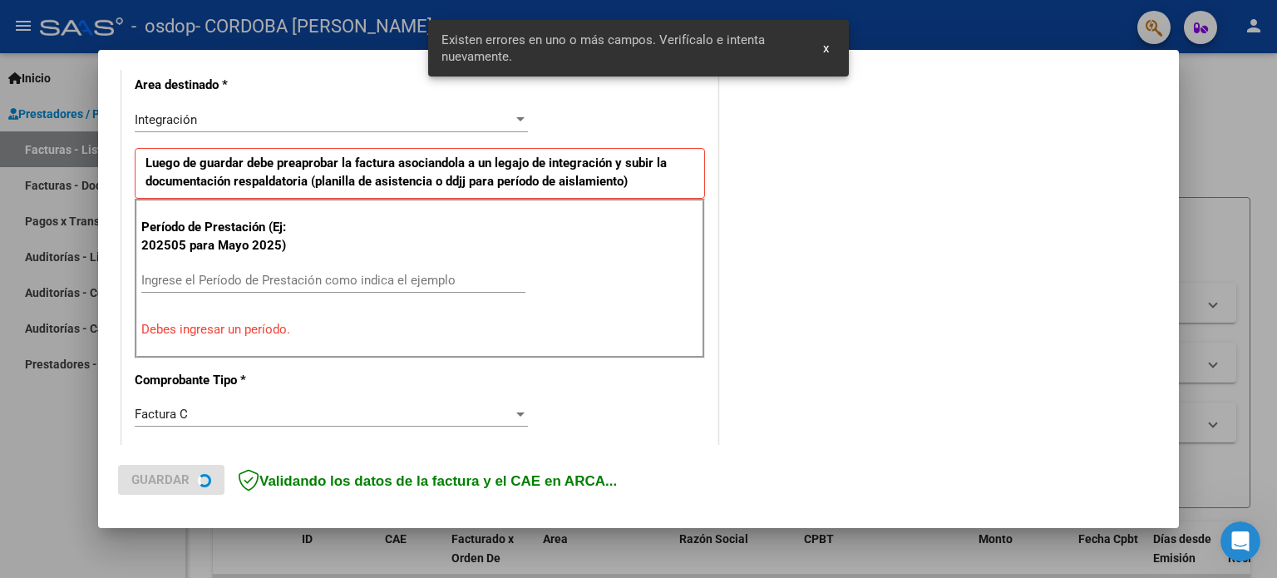
scroll to position [389, 0]
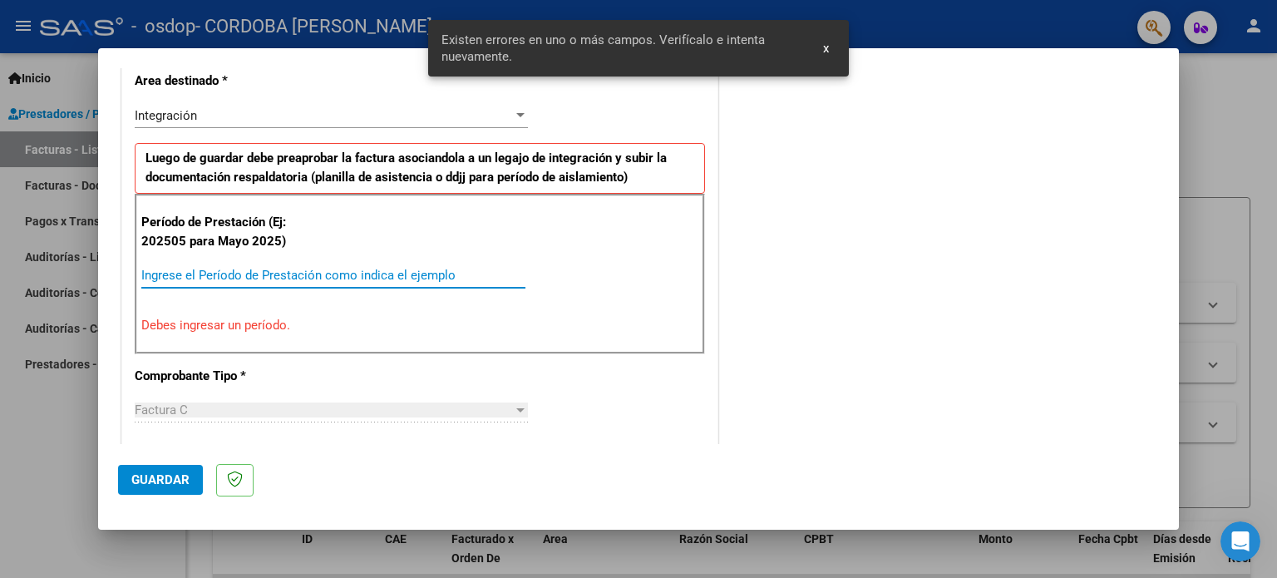
click at [357, 274] on input "Ingrese el Período de Prestación como indica el ejemplo" at bounding box center [333, 275] width 384 height 15
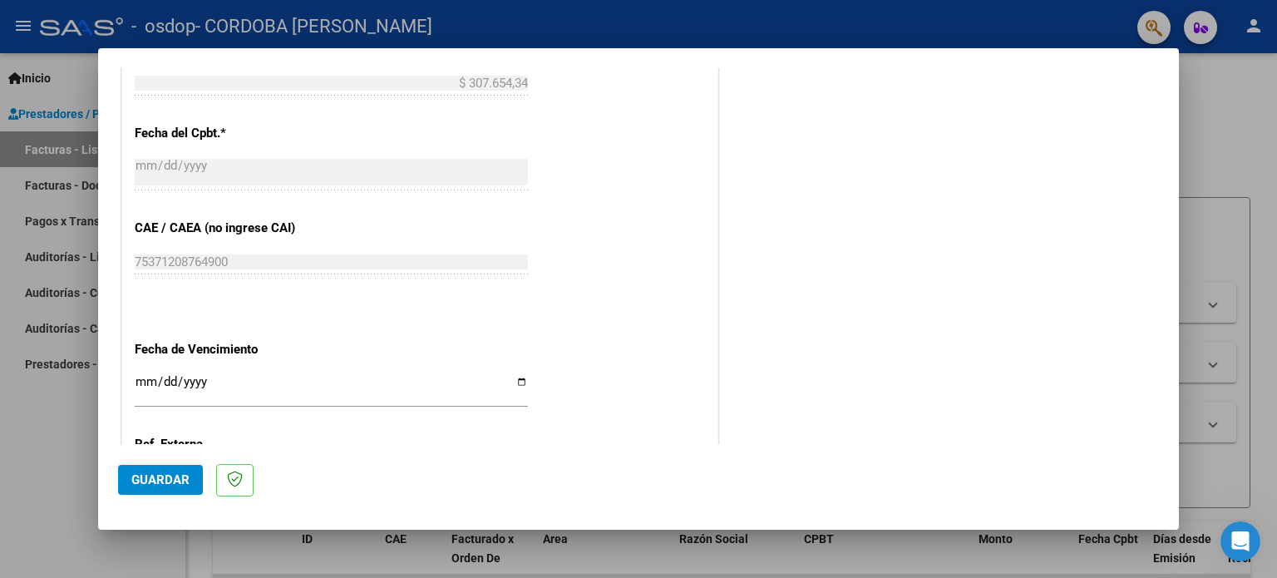
scroll to position [1054, 0]
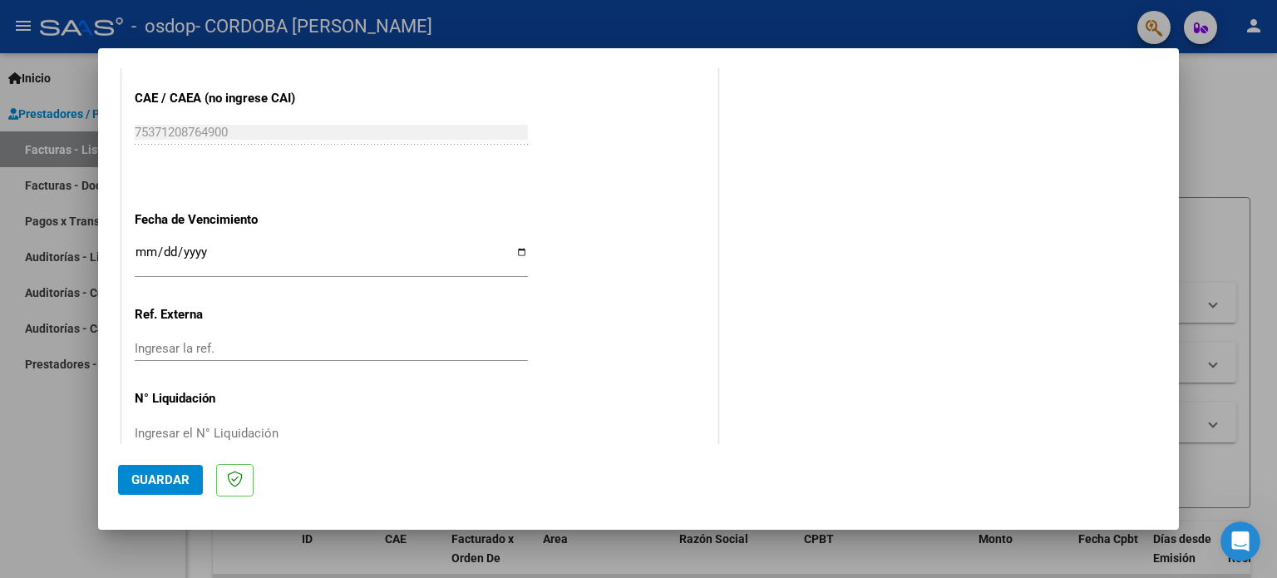
type input "202507"
click at [164, 477] on span "Guardar" at bounding box center [160, 479] width 58 height 15
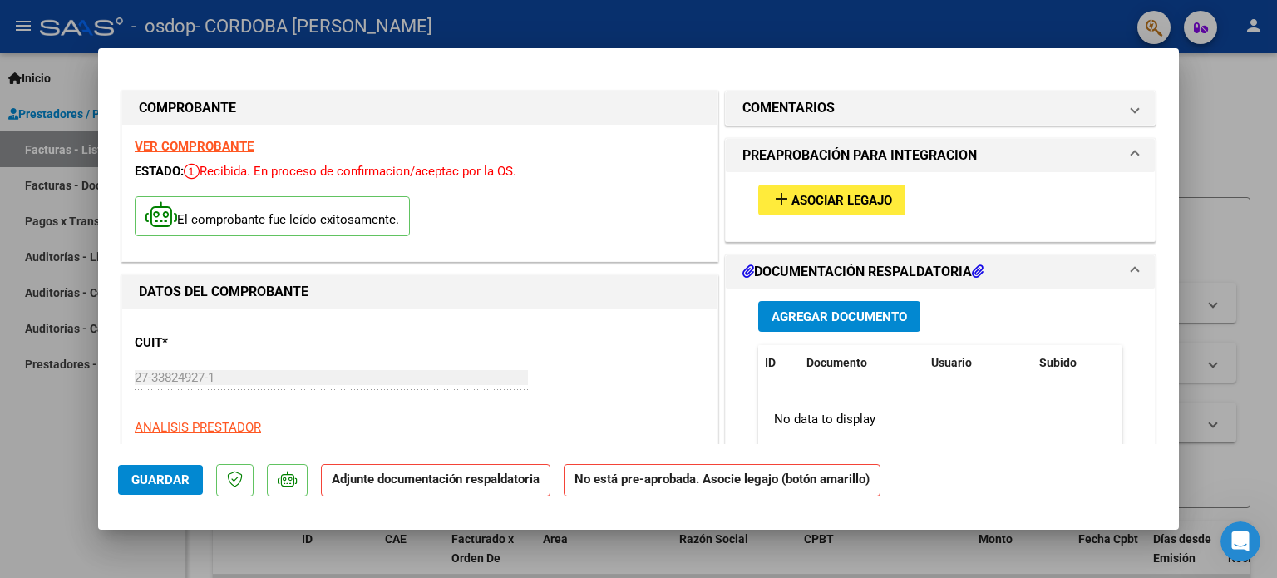
click at [845, 318] on span "Agregar Documento" at bounding box center [840, 316] width 136 height 15
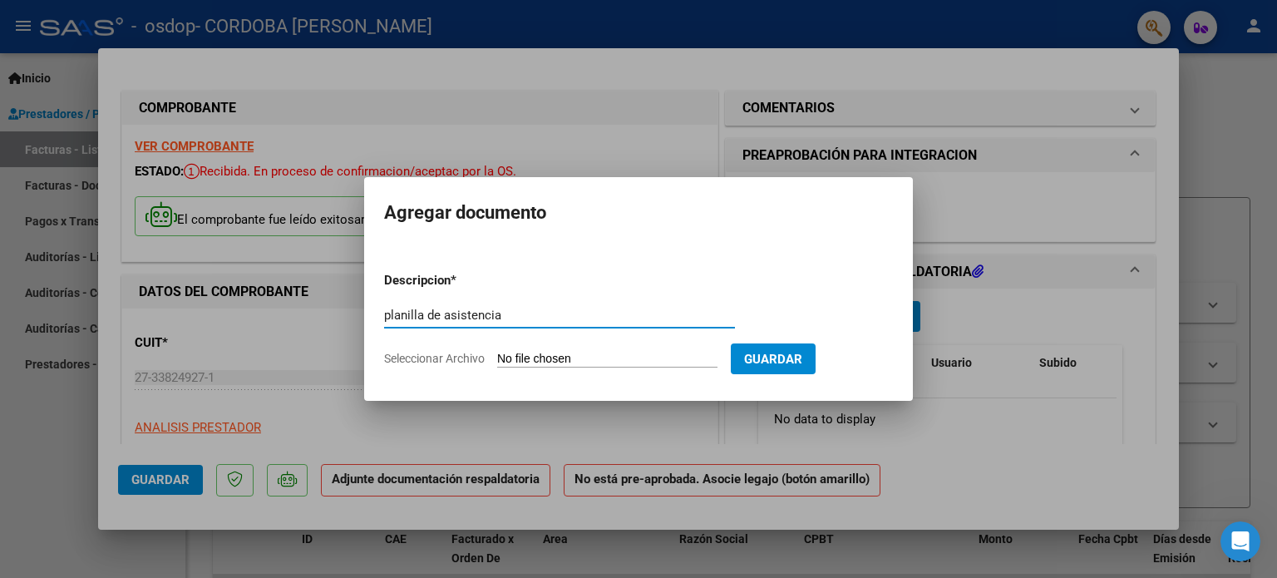
type input "planilla de asistencia"
click at [717, 354] on input "Seleccionar Archivo" at bounding box center [607, 360] width 220 height 16
type input "C:\fakepath\[DATE].pdf"
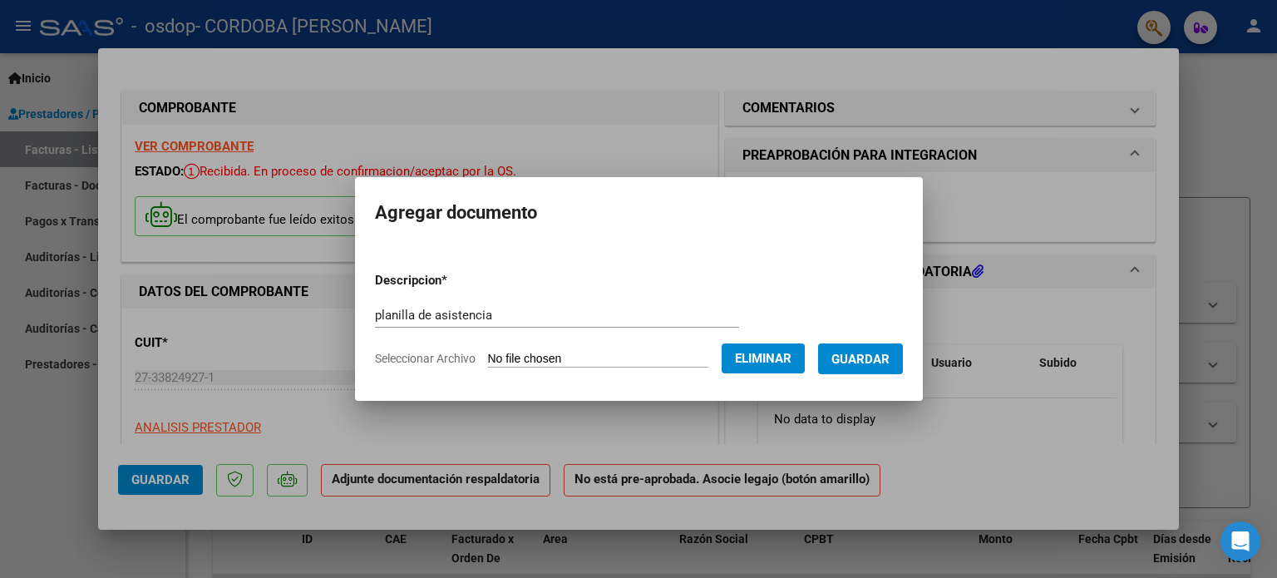
click at [850, 362] on span "Guardar" at bounding box center [860, 359] width 58 height 15
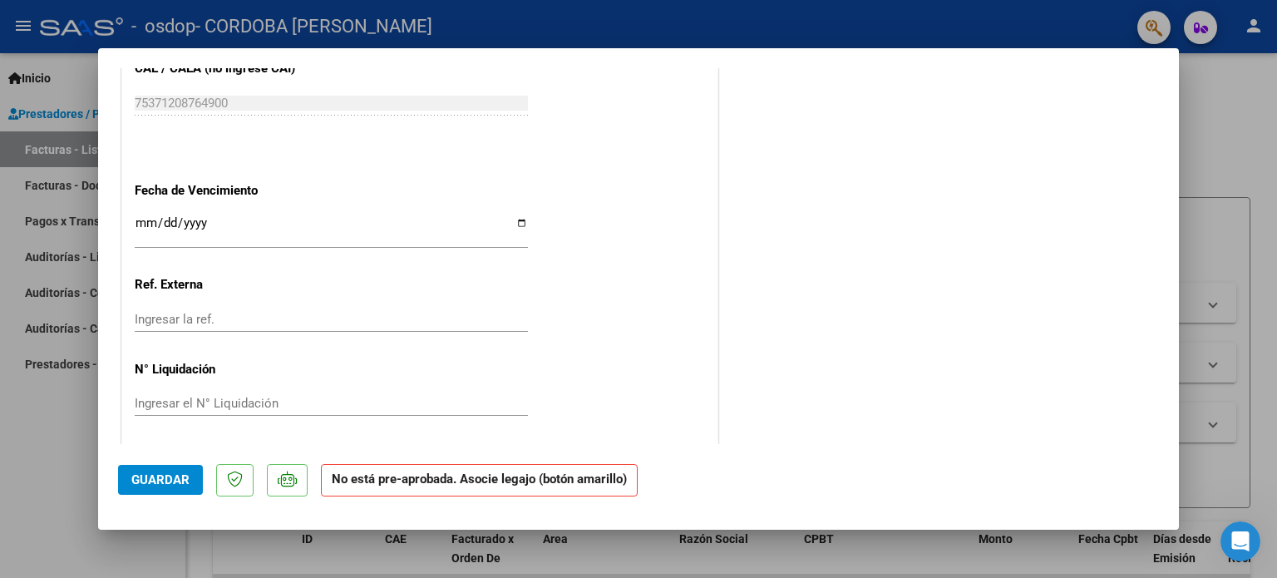
scroll to position [1067, 0]
click at [149, 478] on span "Guardar" at bounding box center [160, 479] width 58 height 15
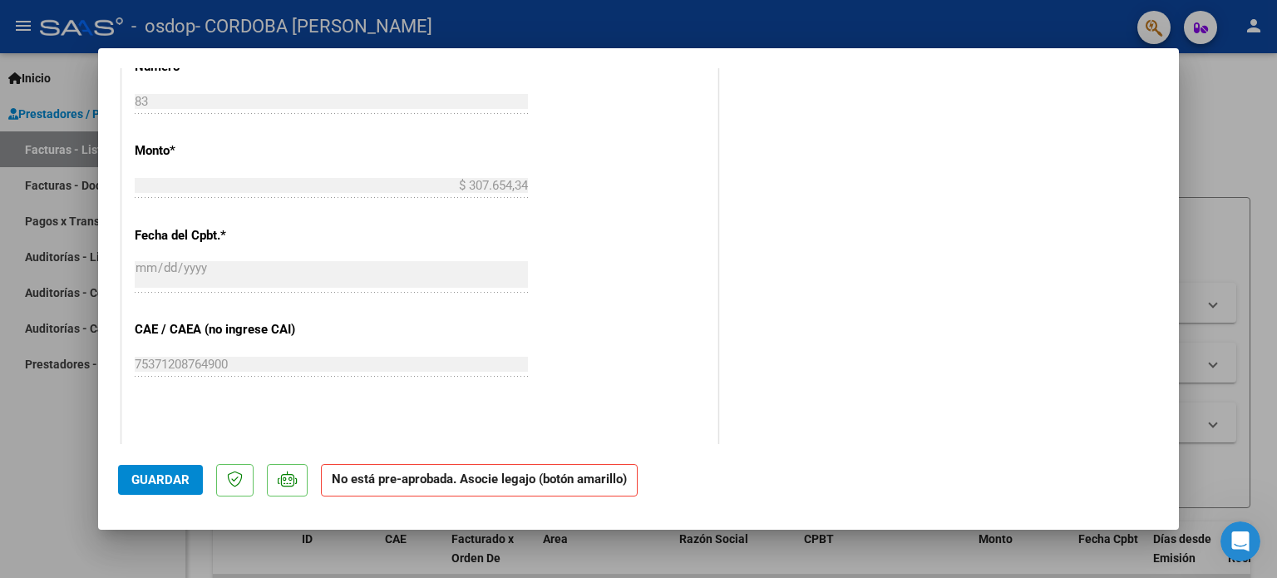
scroll to position [734, 0]
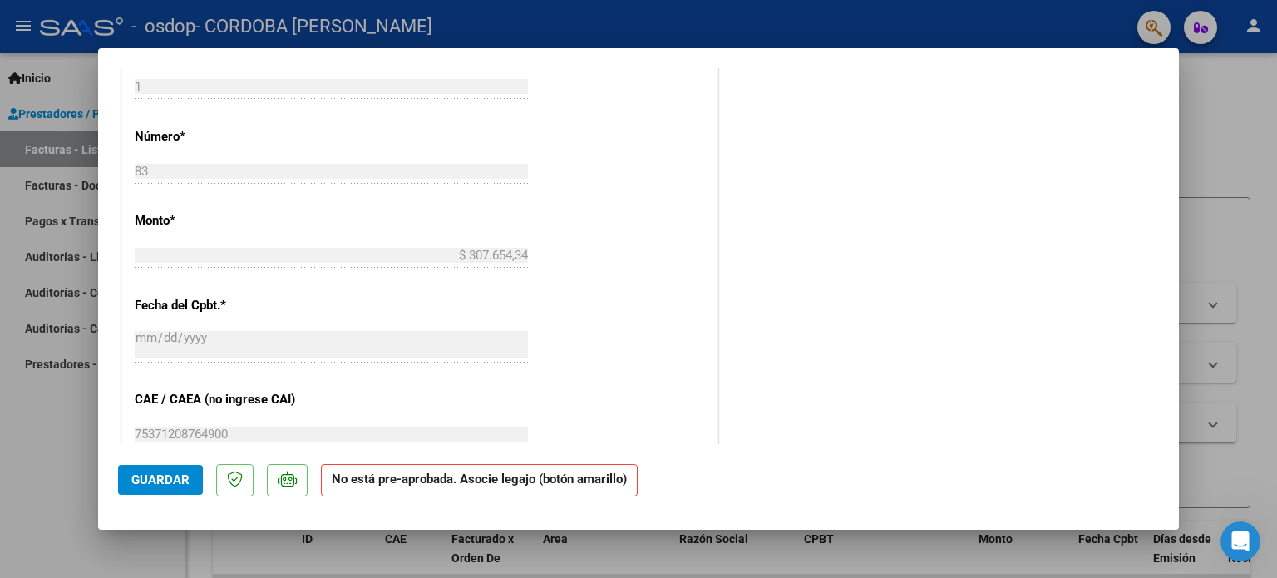
click at [12, 485] on div at bounding box center [638, 289] width 1277 height 578
type input "$ 0,00"
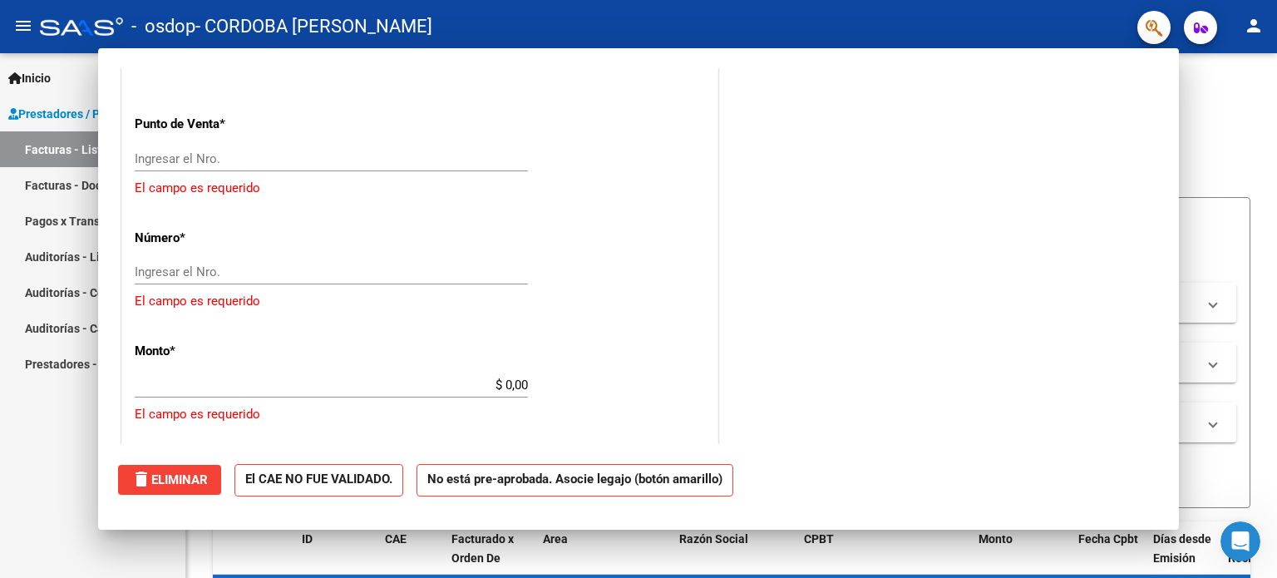
scroll to position [683, 0]
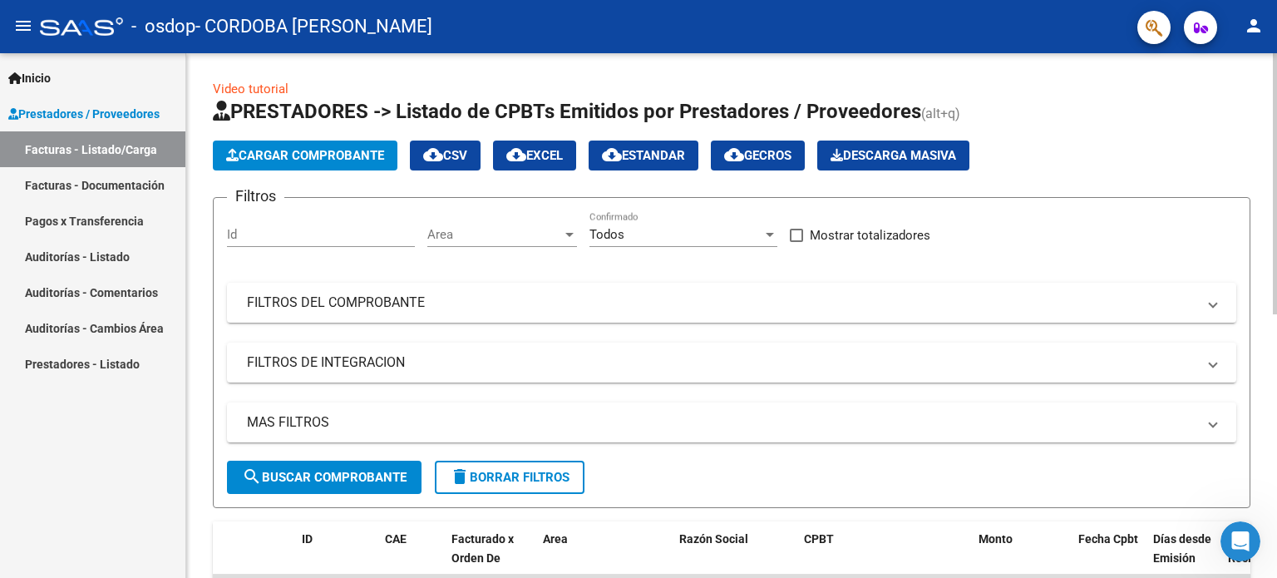
click at [279, 151] on span "Cargar Comprobante" at bounding box center [305, 155] width 158 height 15
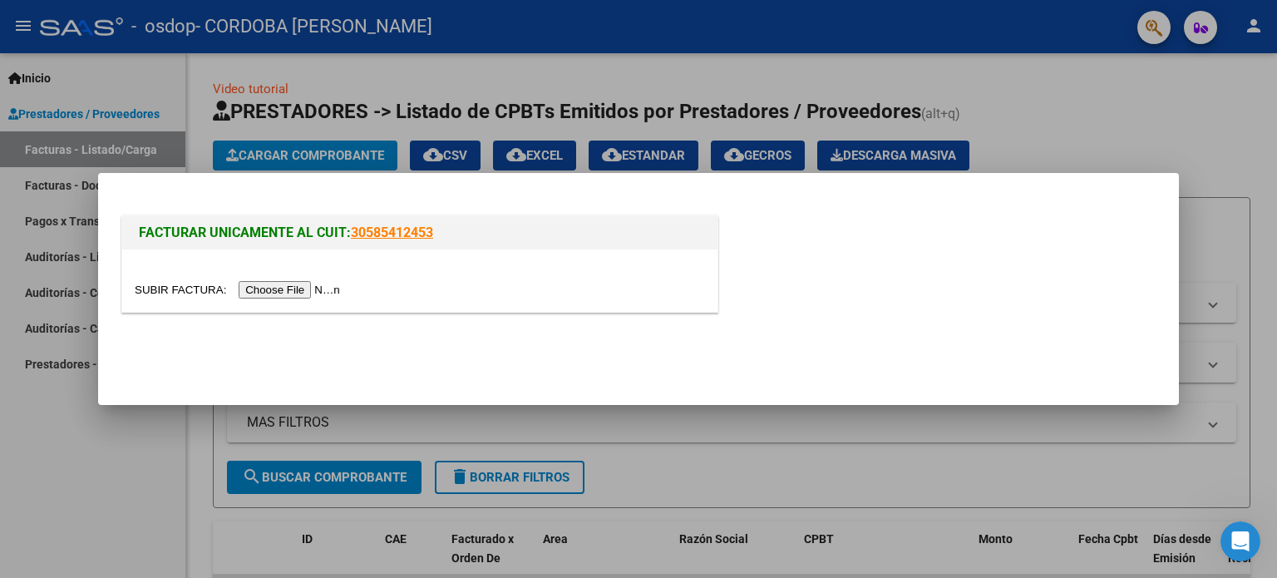
click at [293, 290] on input "file" at bounding box center [240, 289] width 210 height 17
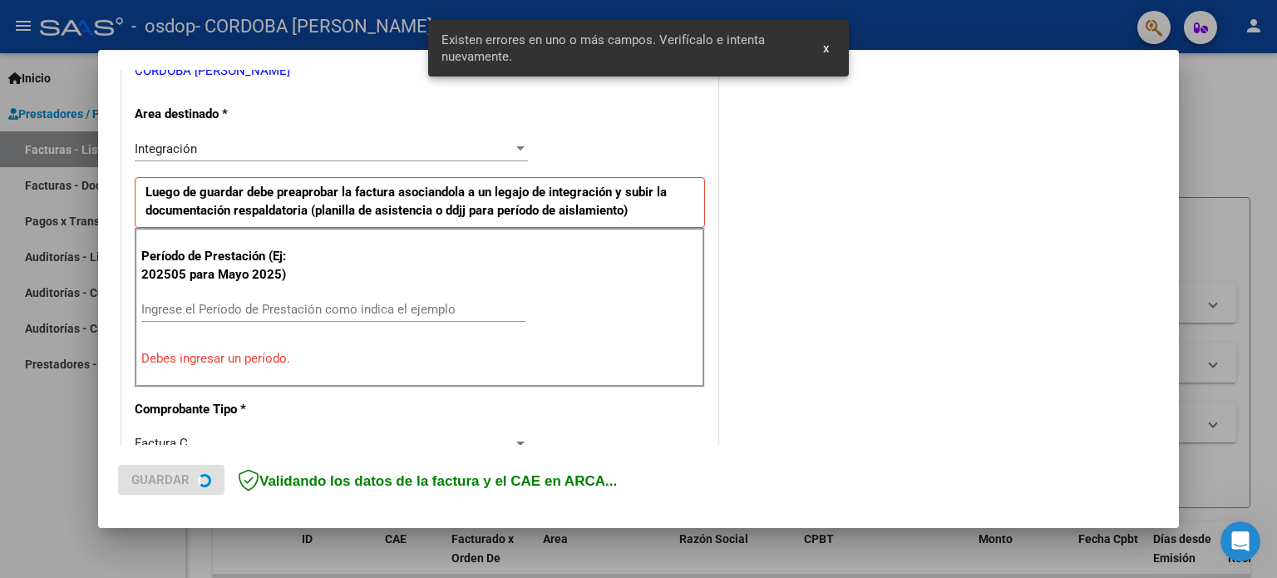
scroll to position [358, 0]
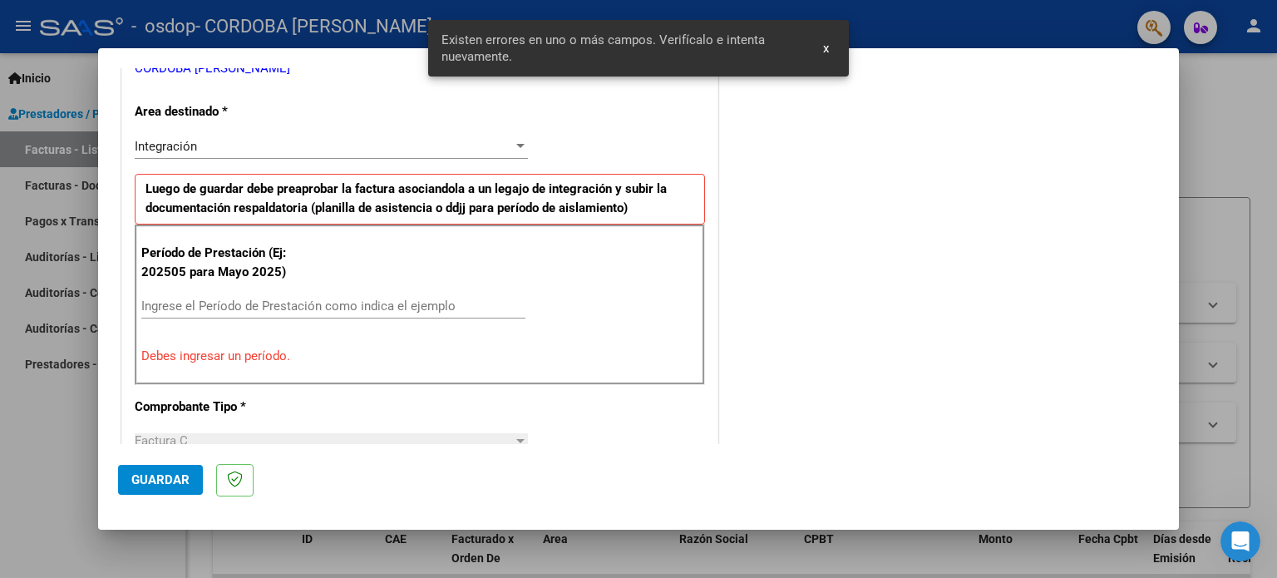
click at [375, 305] on input "Ingrese el Período de Prestación como indica el ejemplo" at bounding box center [333, 305] width 384 height 15
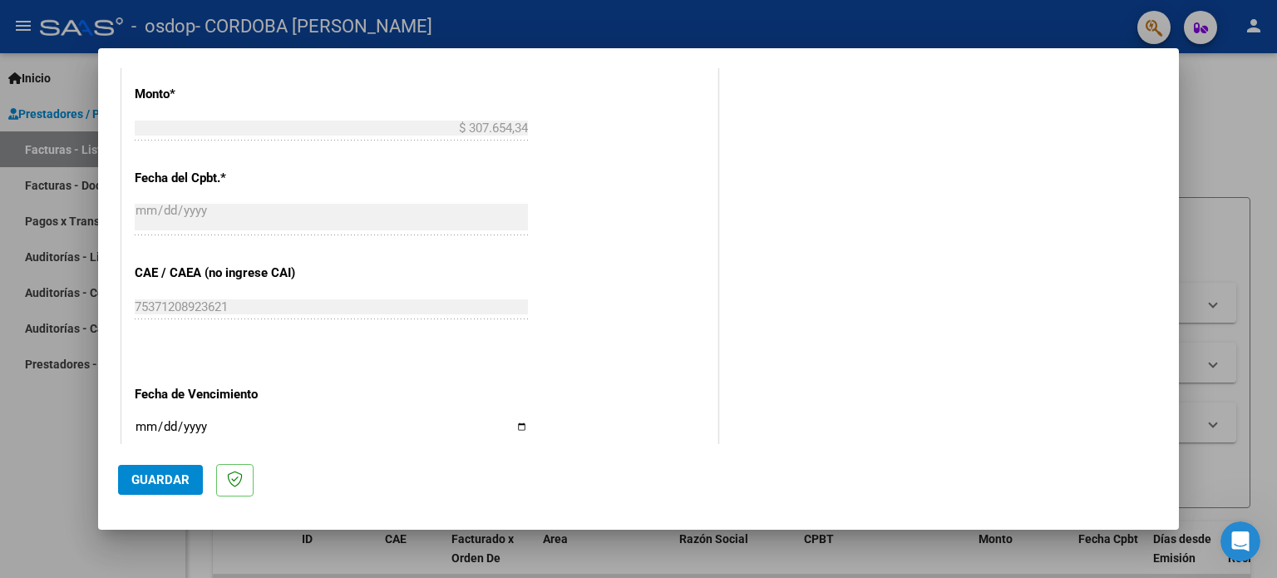
scroll to position [1085, 0]
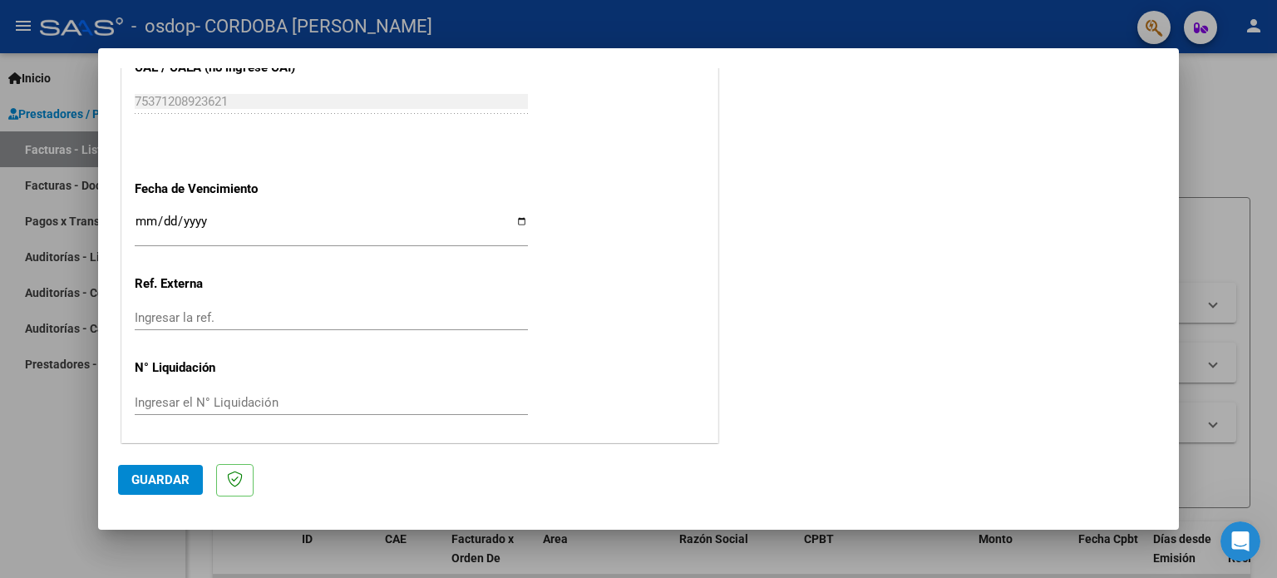
type input "202508"
click at [168, 472] on span "Guardar" at bounding box center [160, 479] width 58 height 15
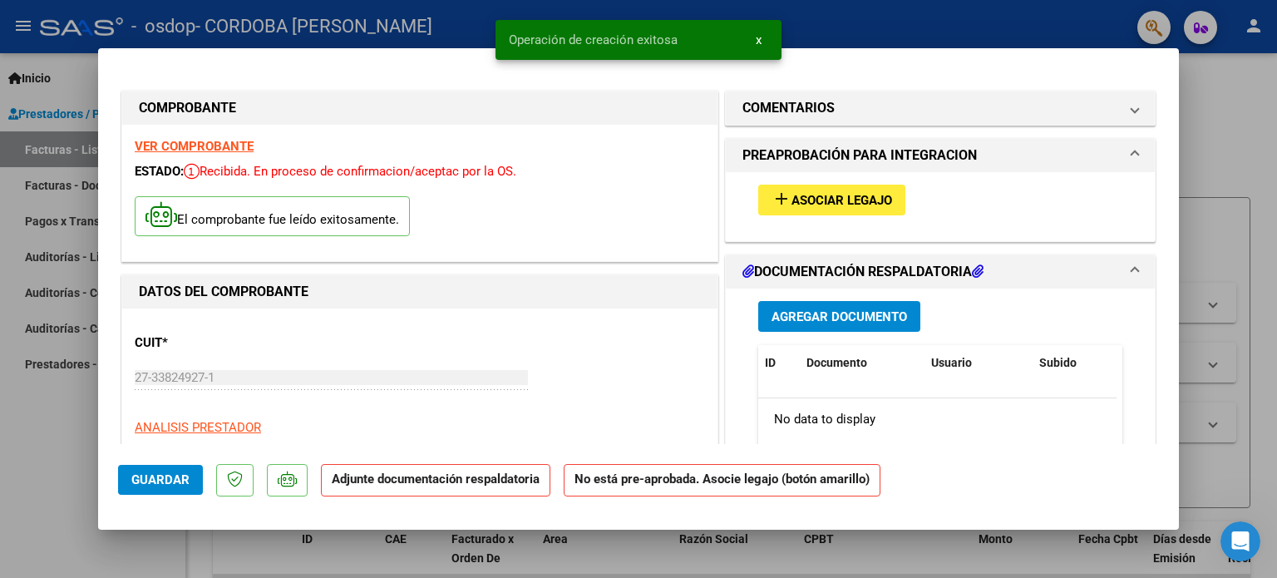
click at [847, 315] on span "Agregar Documento" at bounding box center [840, 316] width 136 height 15
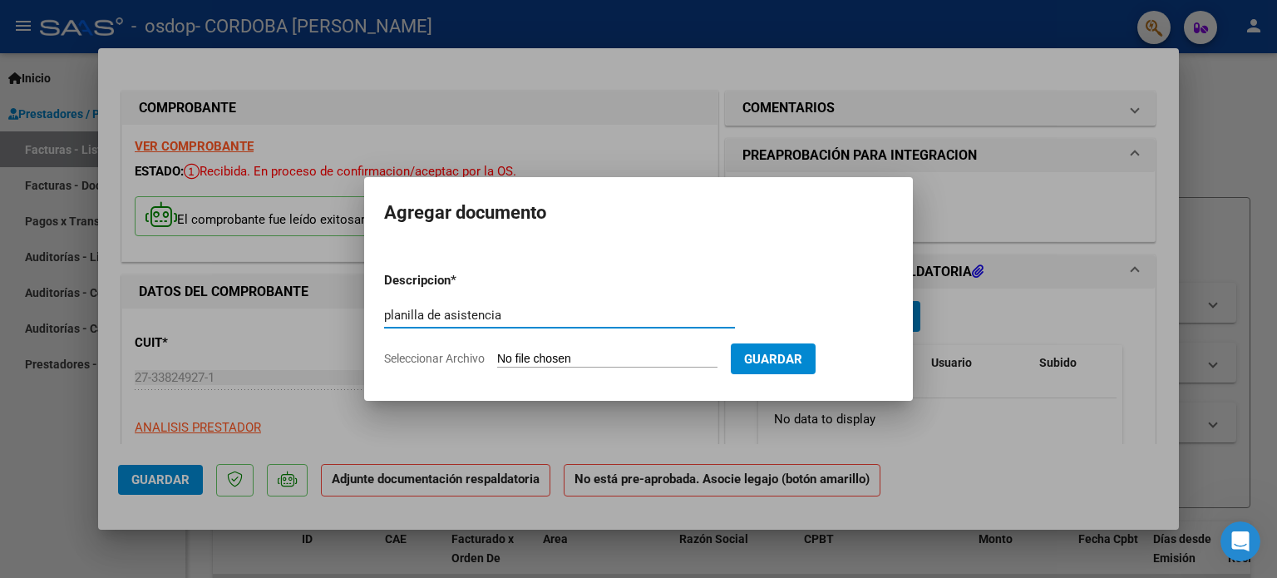
type input "planilla de asistencia"
click at [567, 360] on input "Seleccionar Archivo" at bounding box center [607, 360] width 220 height 16
type input "C:\fakepath\agosto 2025.pdf"
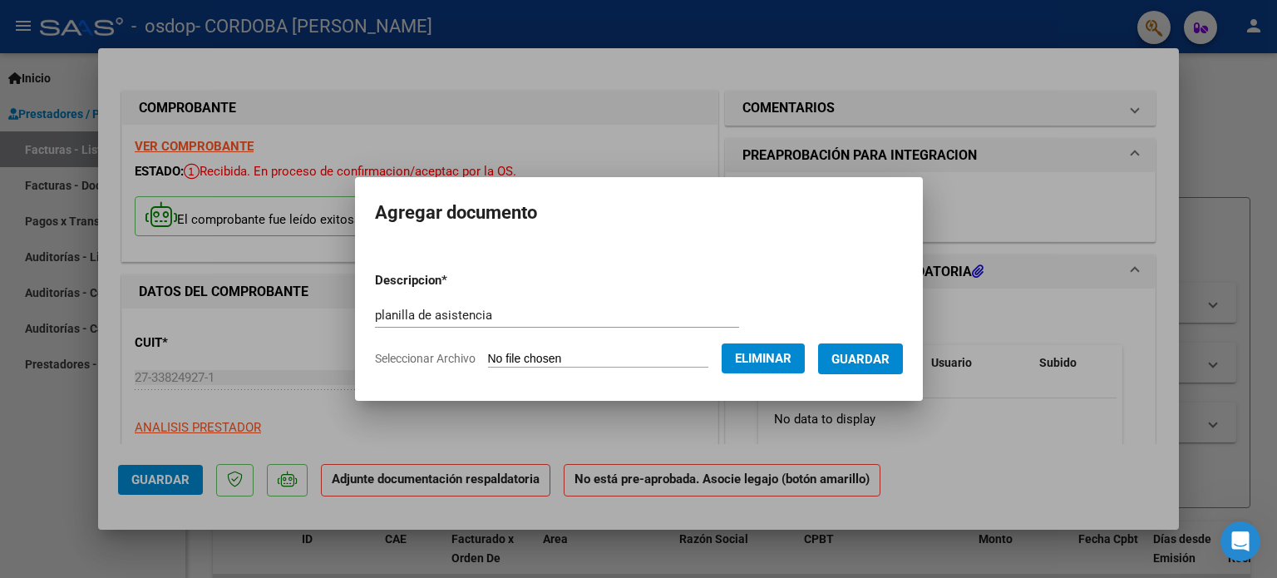
click at [871, 354] on span "Guardar" at bounding box center [860, 359] width 58 height 15
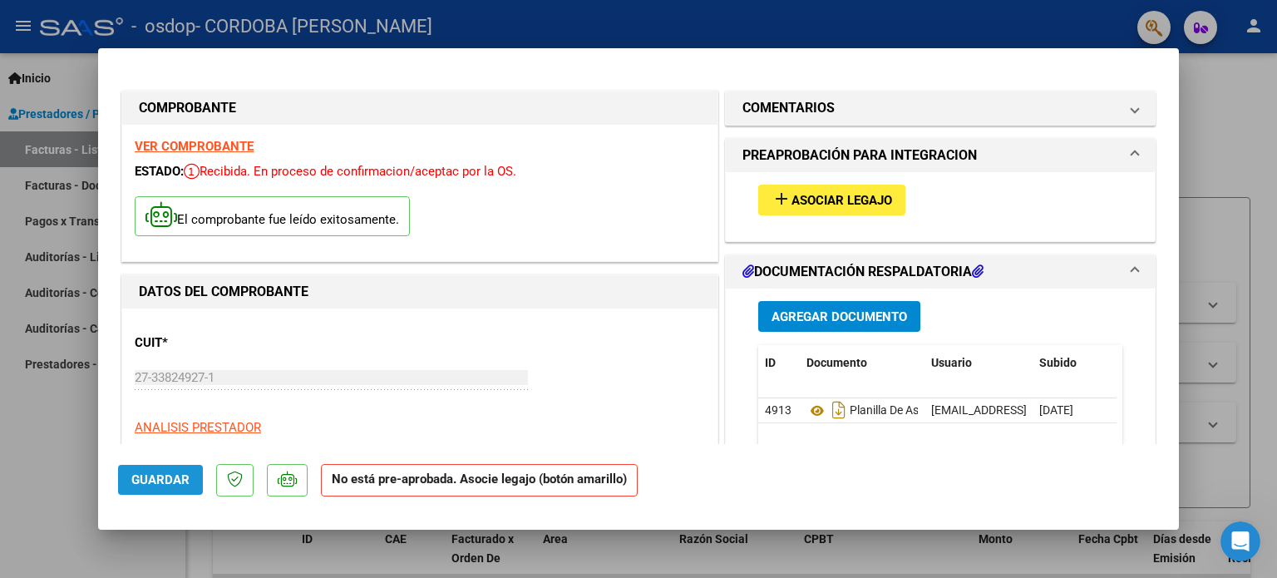
click at [160, 478] on span "Guardar" at bounding box center [160, 479] width 58 height 15
click at [63, 442] on div at bounding box center [638, 289] width 1277 height 578
type input "$ 0,00"
